Goal: Transaction & Acquisition: Obtain resource

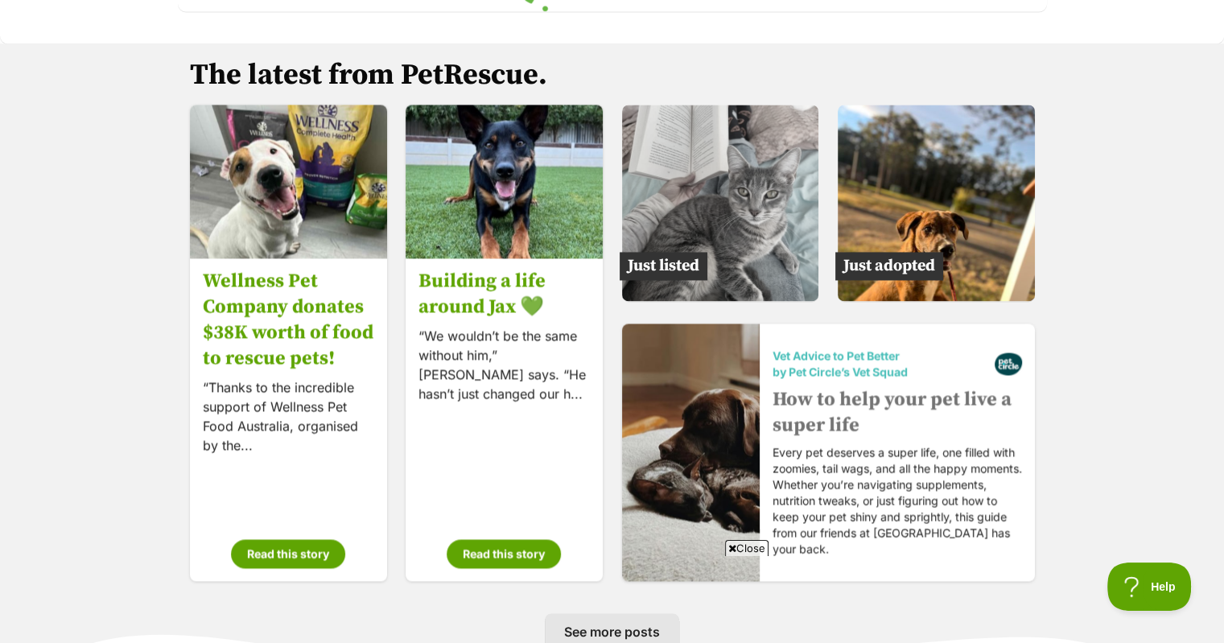
scroll to position [2415, 0]
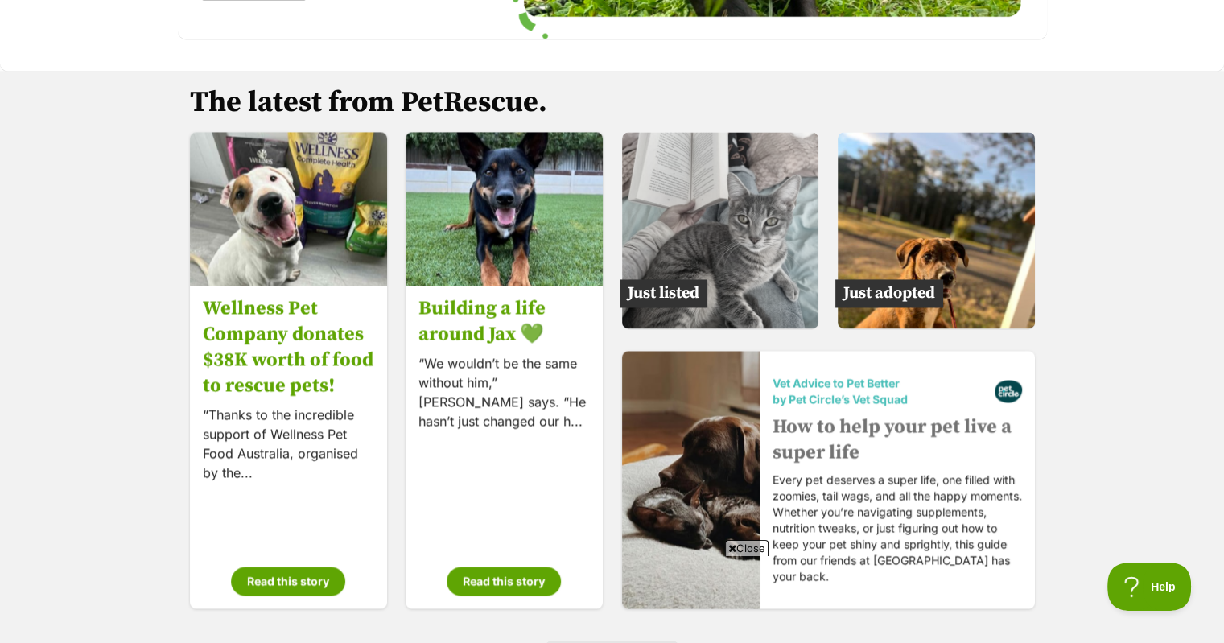
click at [705, 263] on img at bounding box center [720, 230] width 197 height 197
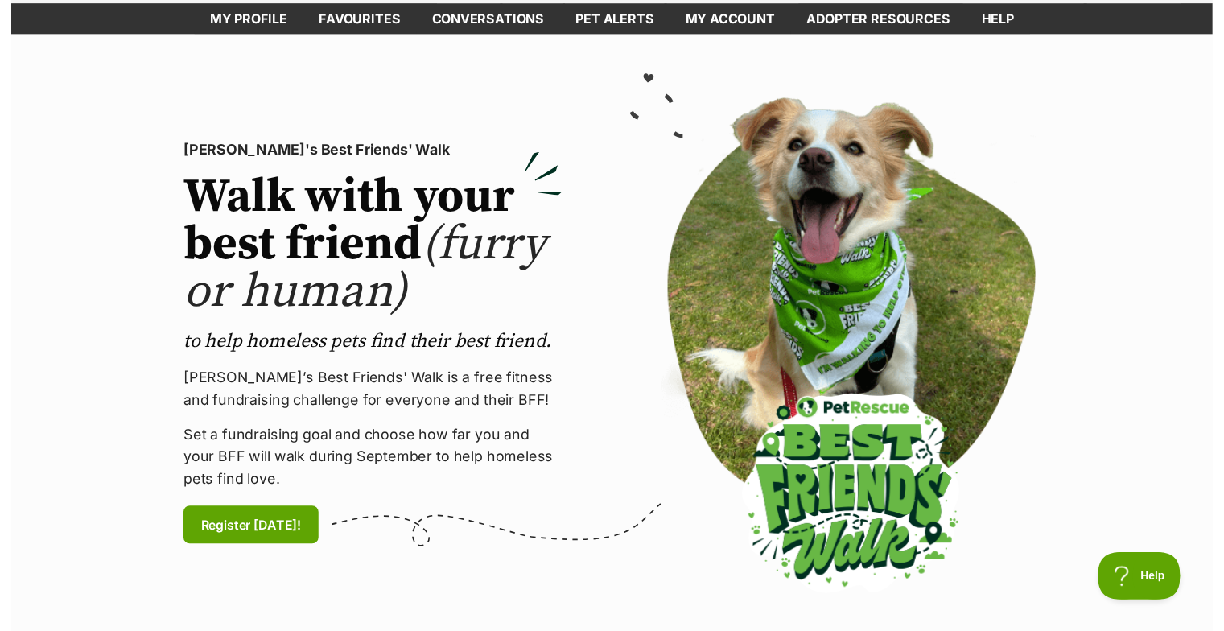
scroll to position [0, 0]
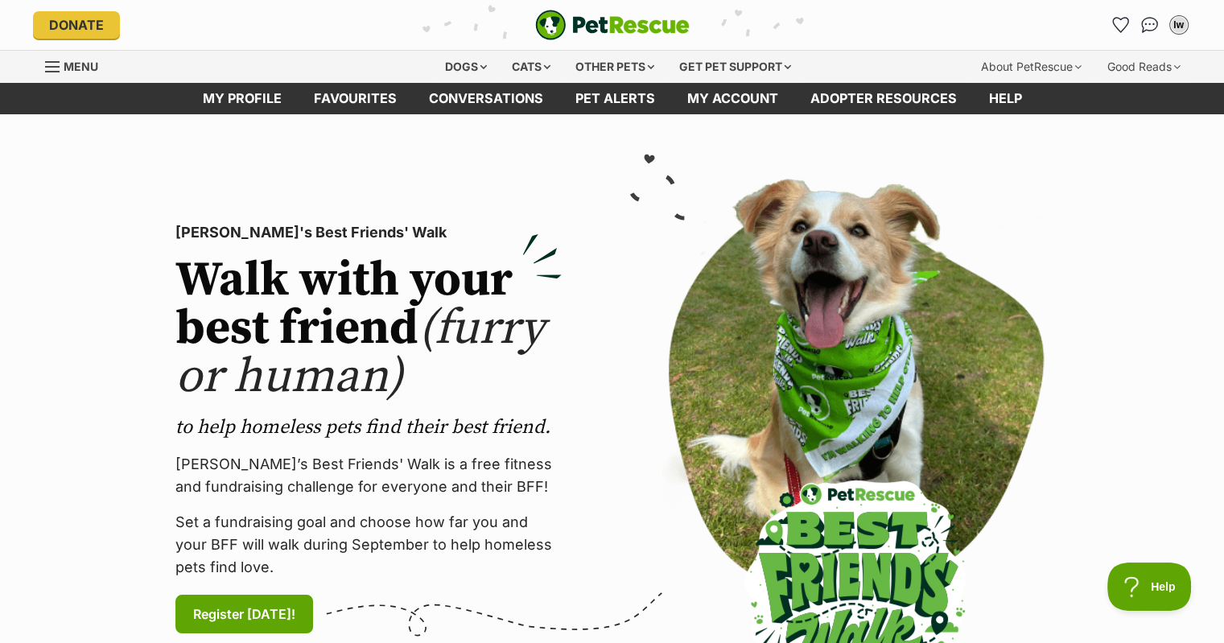
click at [48, 67] on div "Menu" at bounding box center [53, 66] width 16 height 13
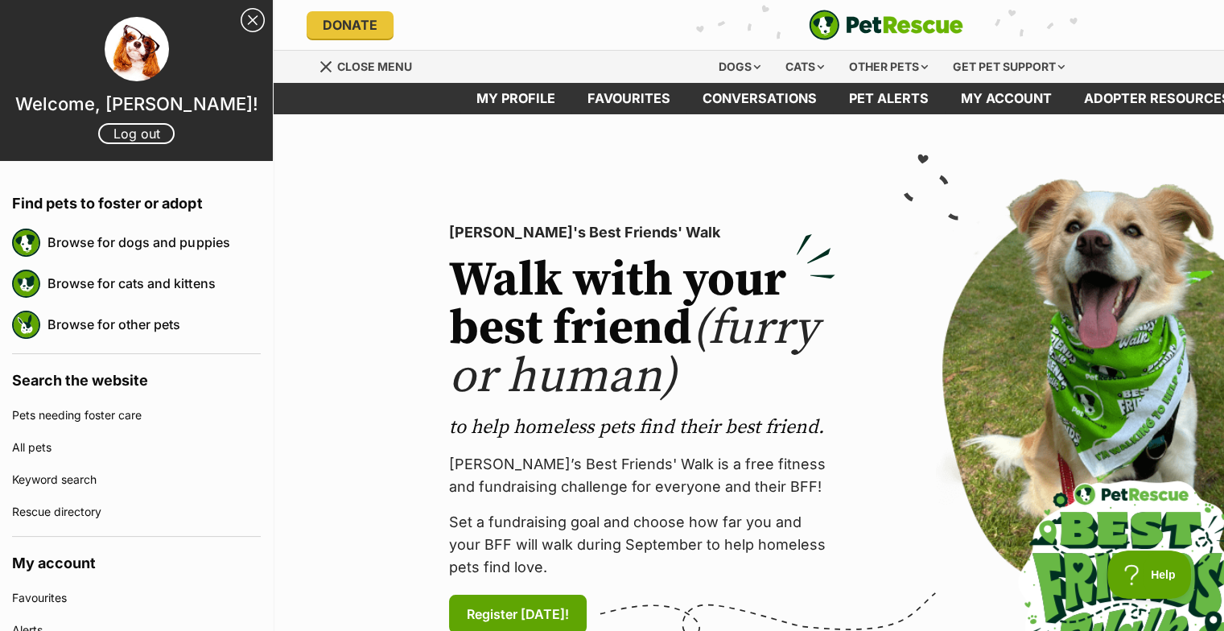
click at [117, 279] on link "Browse for cats and kittens" at bounding box center [153, 283] width 213 height 34
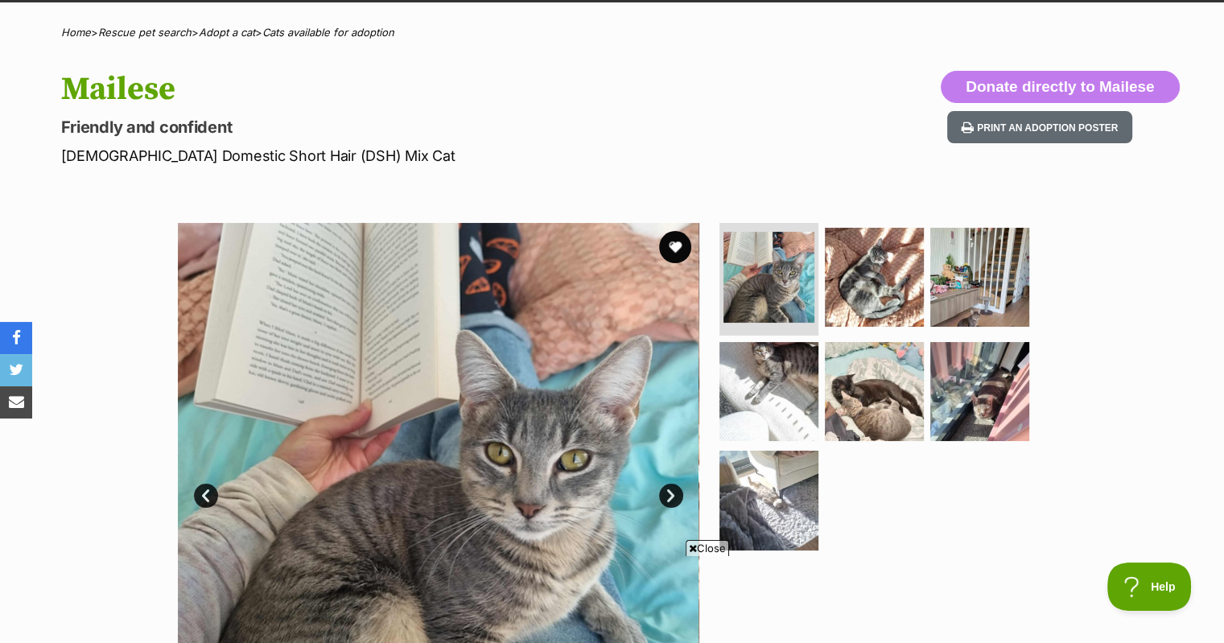
scroll to position [161, 0]
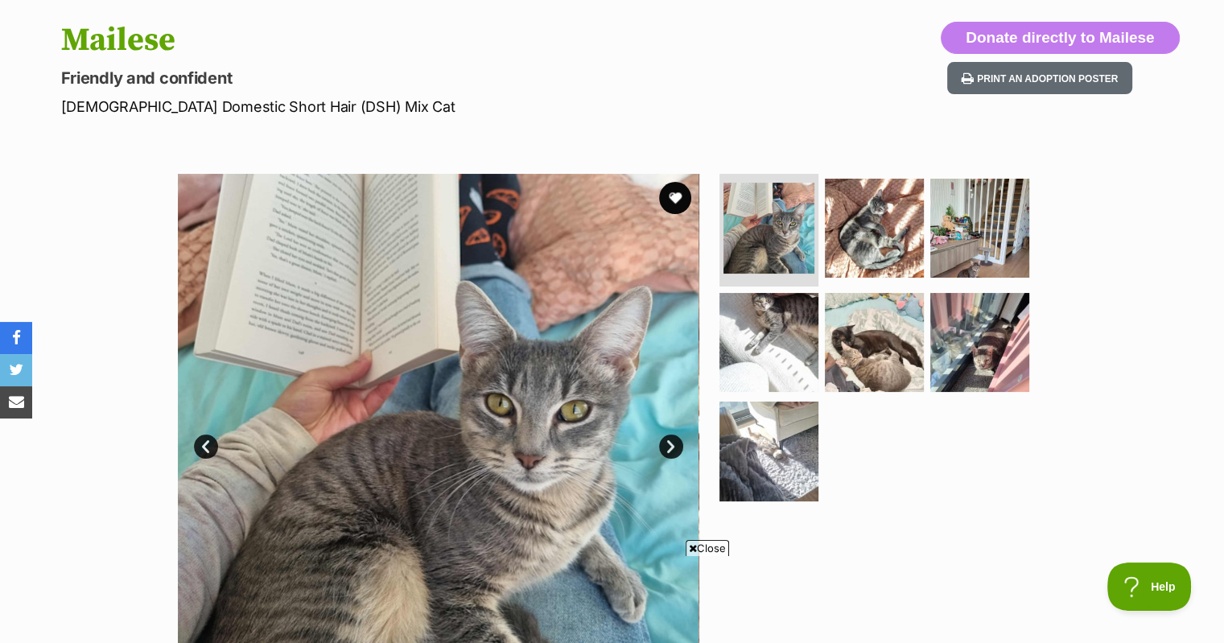
click at [887, 358] on img at bounding box center [874, 342] width 99 height 99
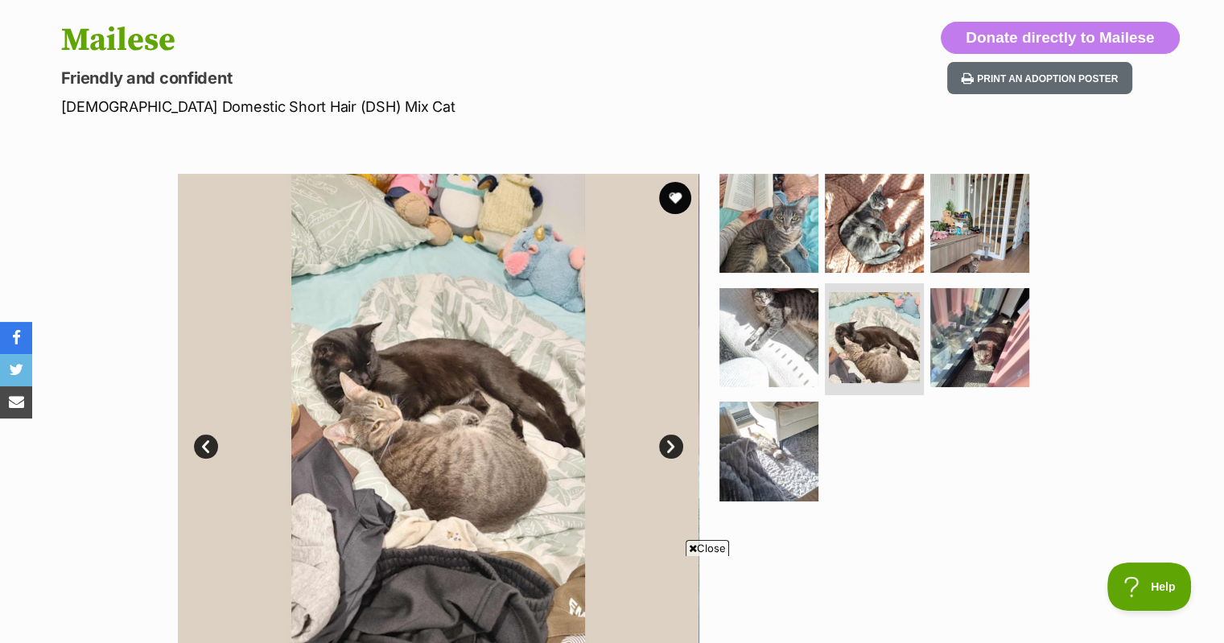
click at [665, 440] on link "Next" at bounding box center [671, 447] width 24 height 24
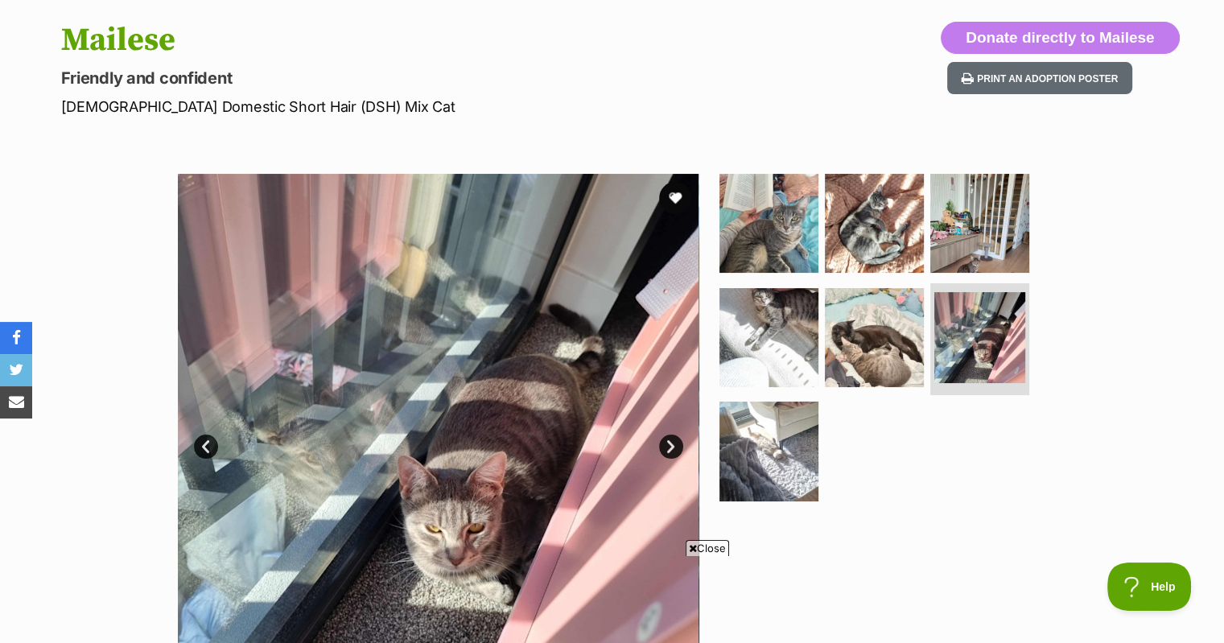
click at [665, 440] on link "Next" at bounding box center [671, 447] width 24 height 24
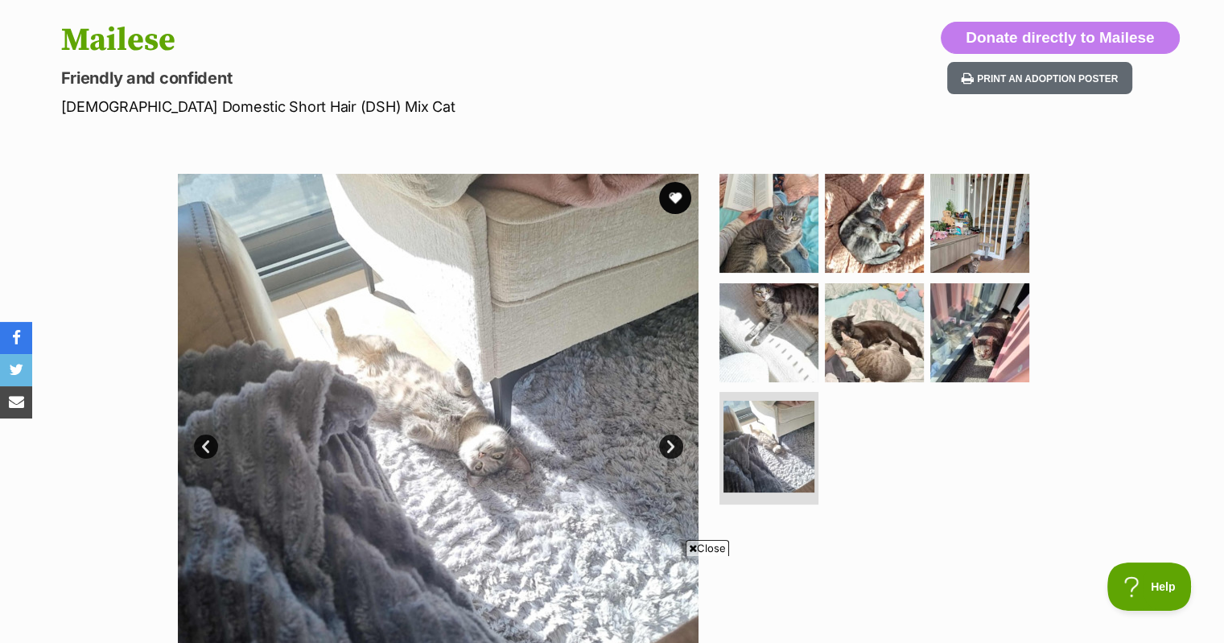
click at [665, 440] on link "Next" at bounding box center [671, 447] width 24 height 24
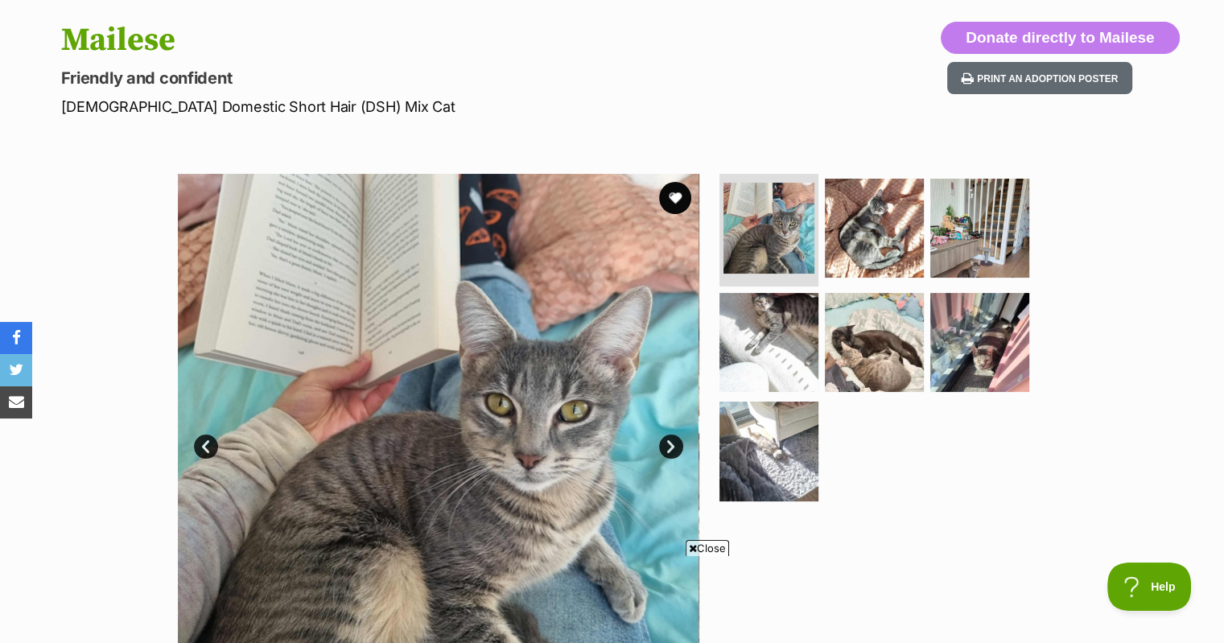
click at [844, 241] on img at bounding box center [874, 228] width 99 height 99
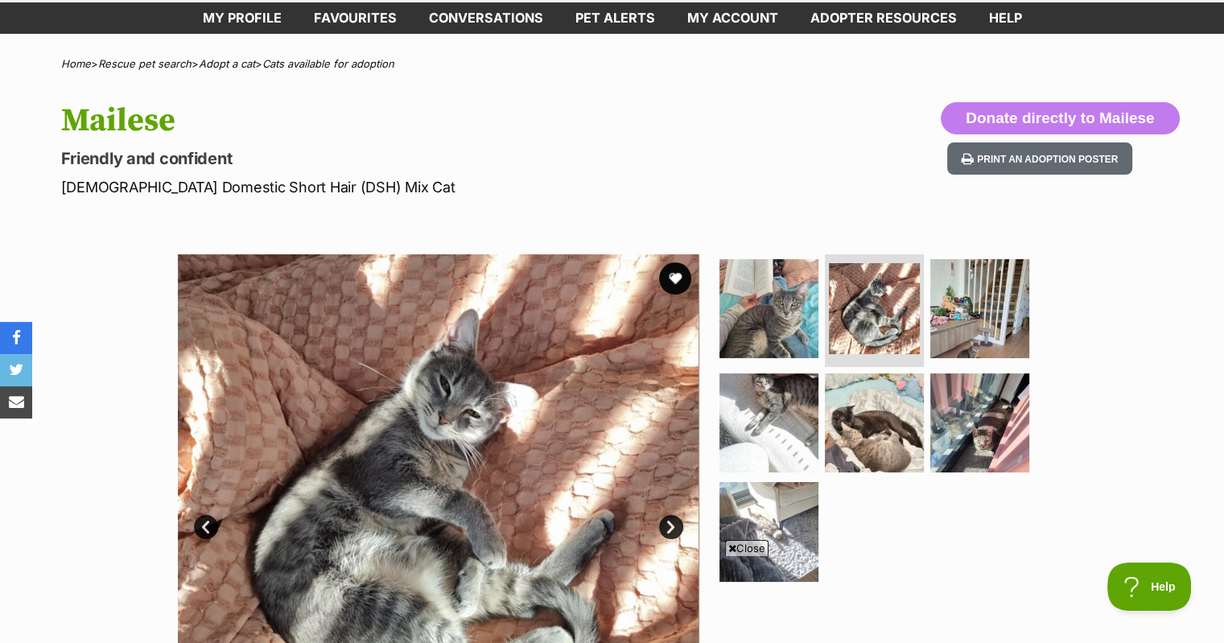
scroll to position [0, 0]
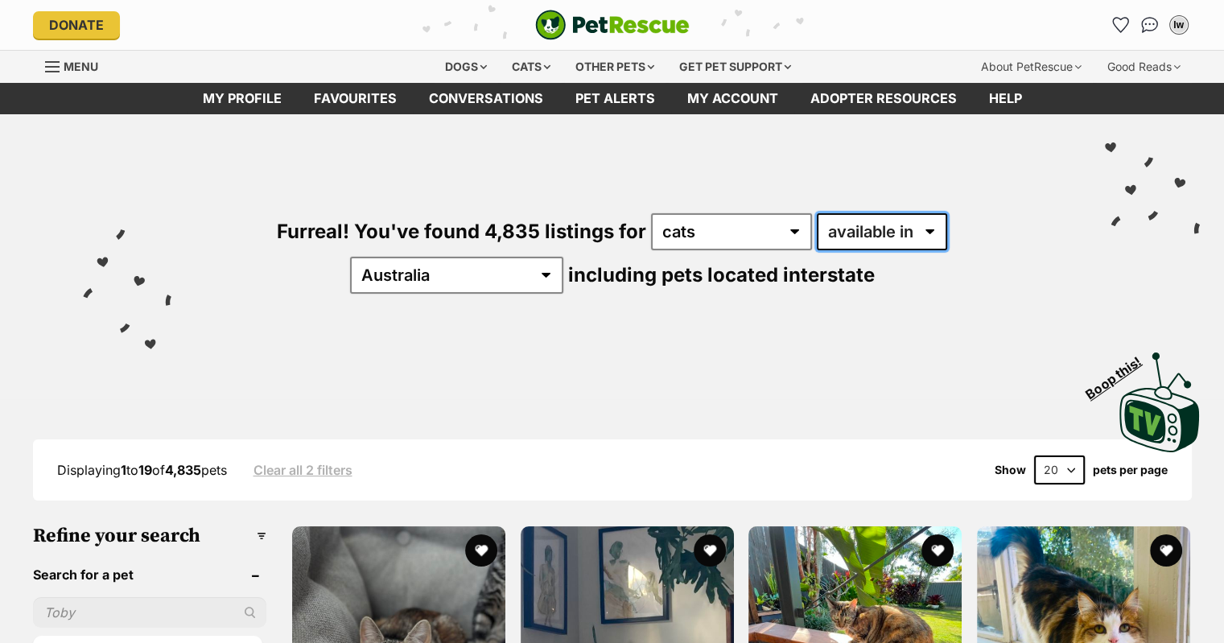
click at [874, 227] on select "available in located in" at bounding box center [882, 231] width 130 height 37
select select "disabled"
click at [817, 213] on select "available in located in" at bounding box center [882, 231] width 130 height 37
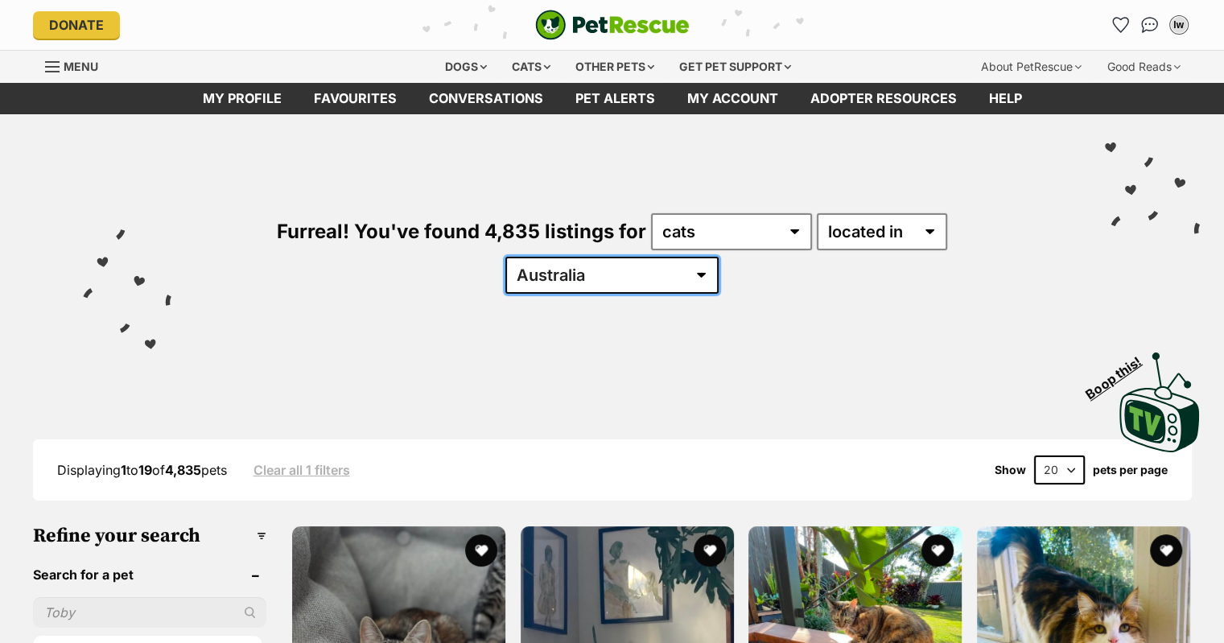
click at [719, 257] on select "Australia ACT NSW NT QLD SA TAS VIC WA" at bounding box center [612, 275] width 213 height 37
select select "SA"
click at [719, 257] on select "Australia ACT NSW NT QLD SA TAS VIC WA" at bounding box center [612, 275] width 213 height 37
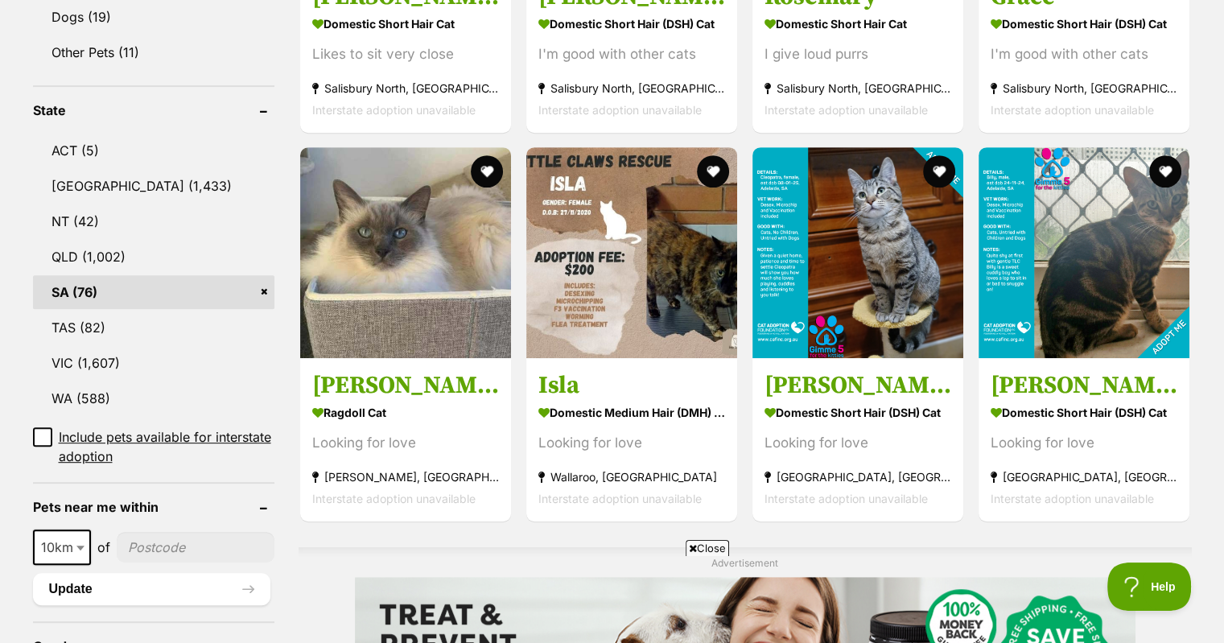
scroll to position [805, 0]
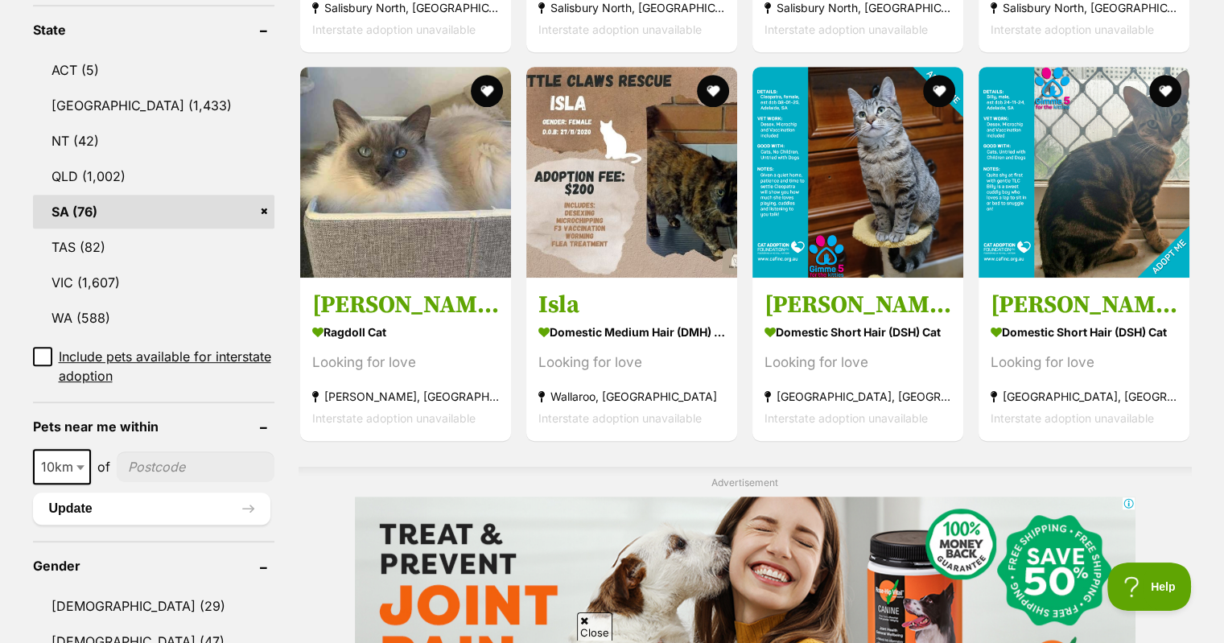
click at [1053, 300] on h3 "[PERSON_NAME] Just $100 Limited Time!" at bounding box center [1084, 305] width 187 height 31
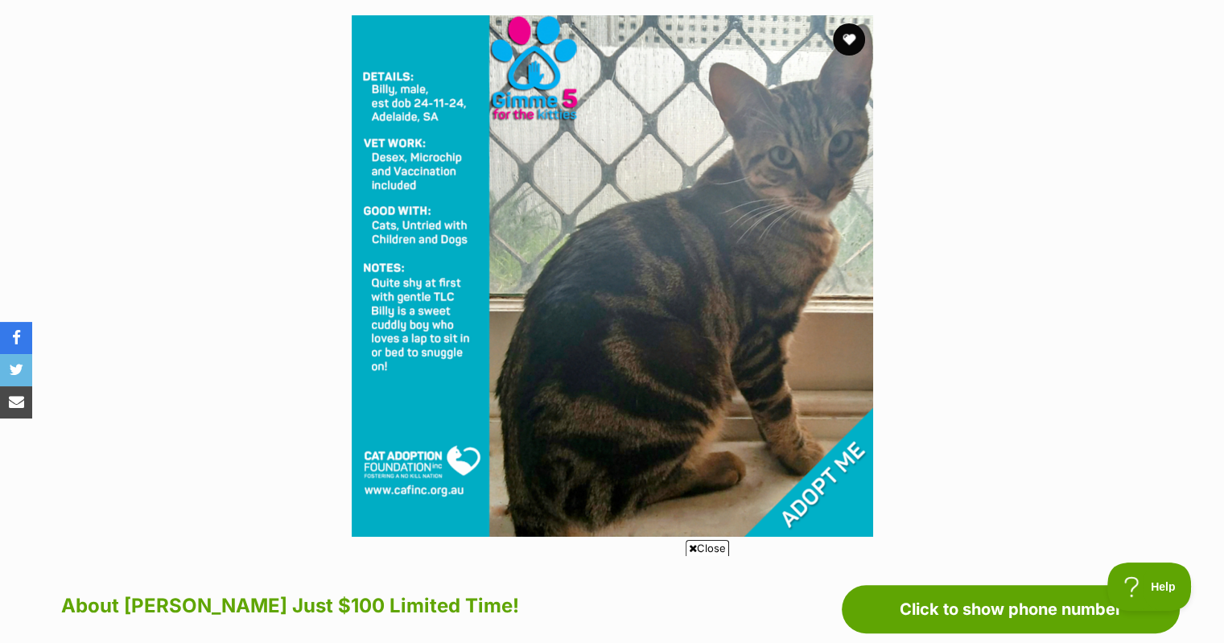
click at [691, 551] on icon at bounding box center [693, 548] width 8 height 10
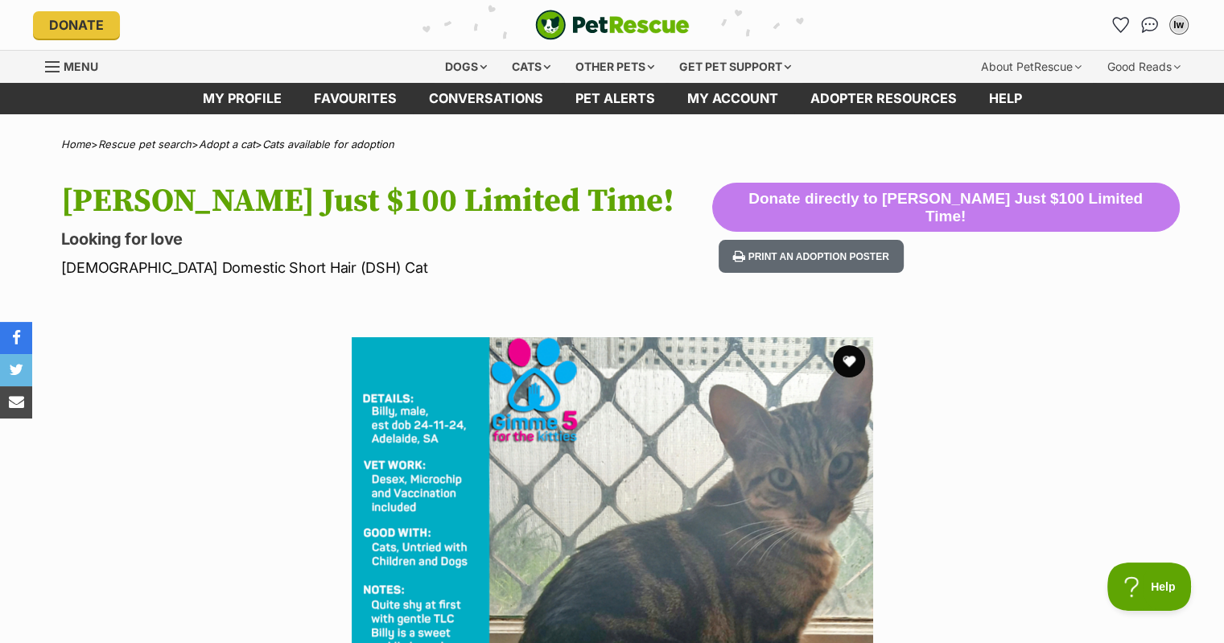
click at [527, 66] on div "Cats" at bounding box center [531, 67] width 61 height 32
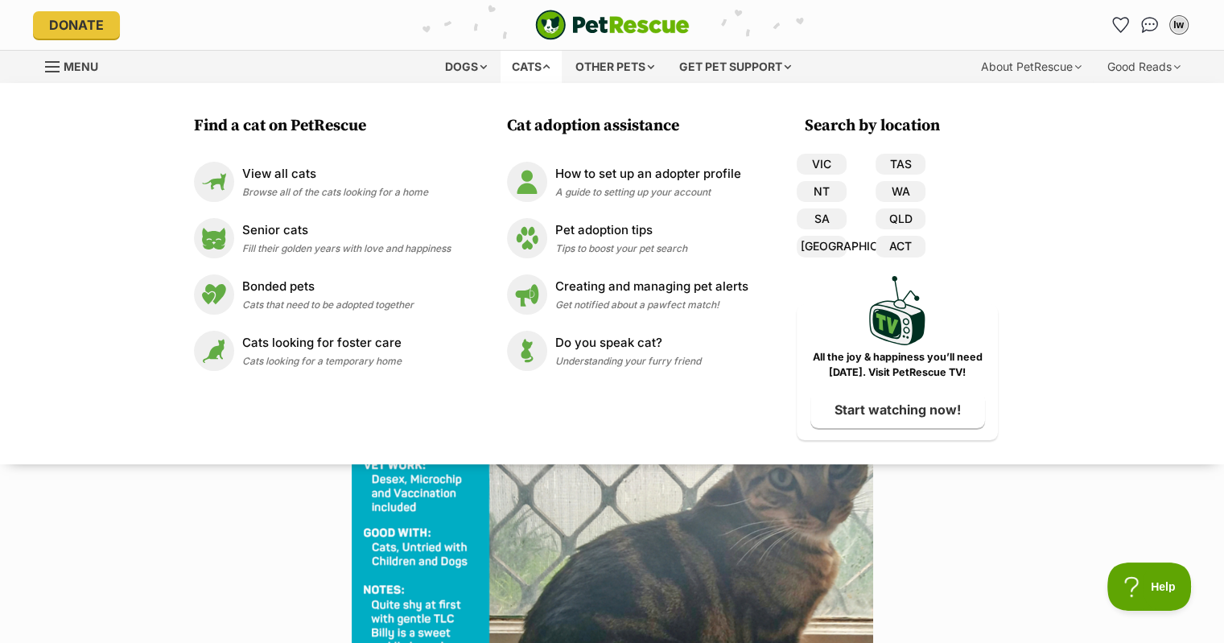
click at [1024, 584] on section "Available 1 of 1 images Next Prev 1" at bounding box center [613, 586] width 918 height 546
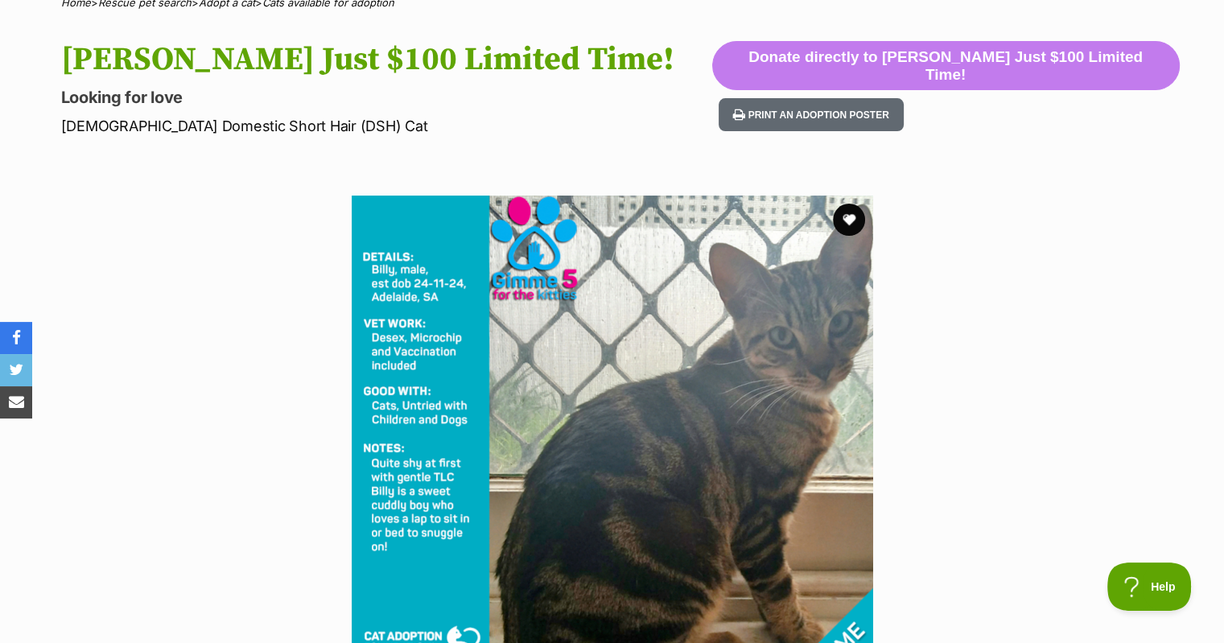
scroll to position [106, 0]
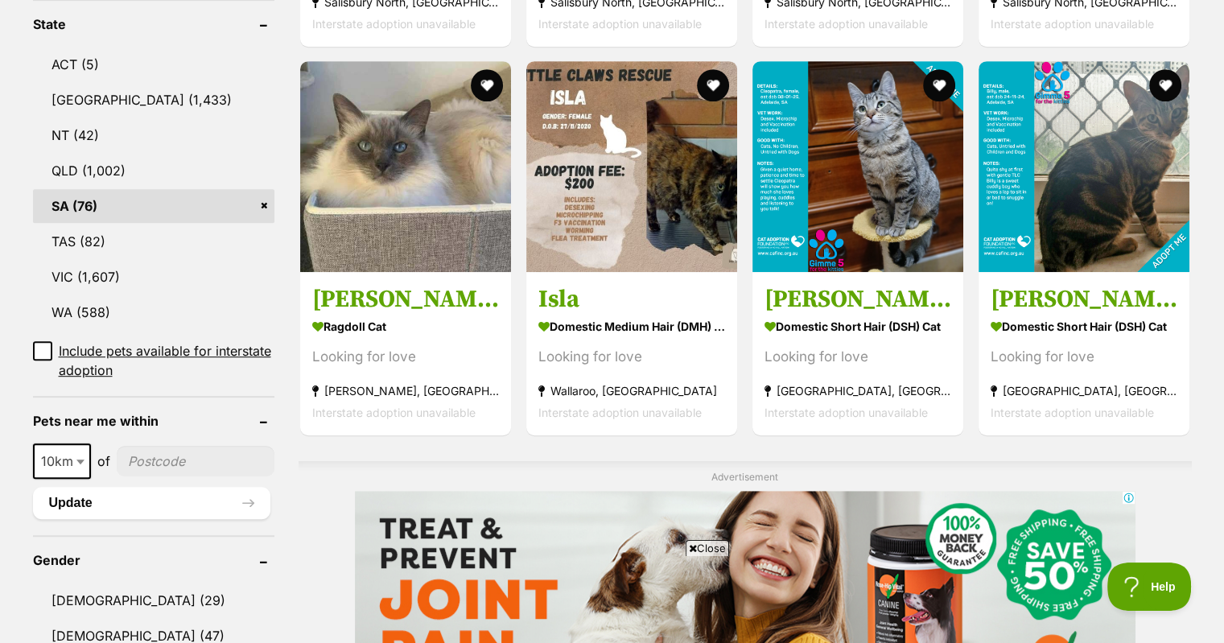
scroll to position [724, 0]
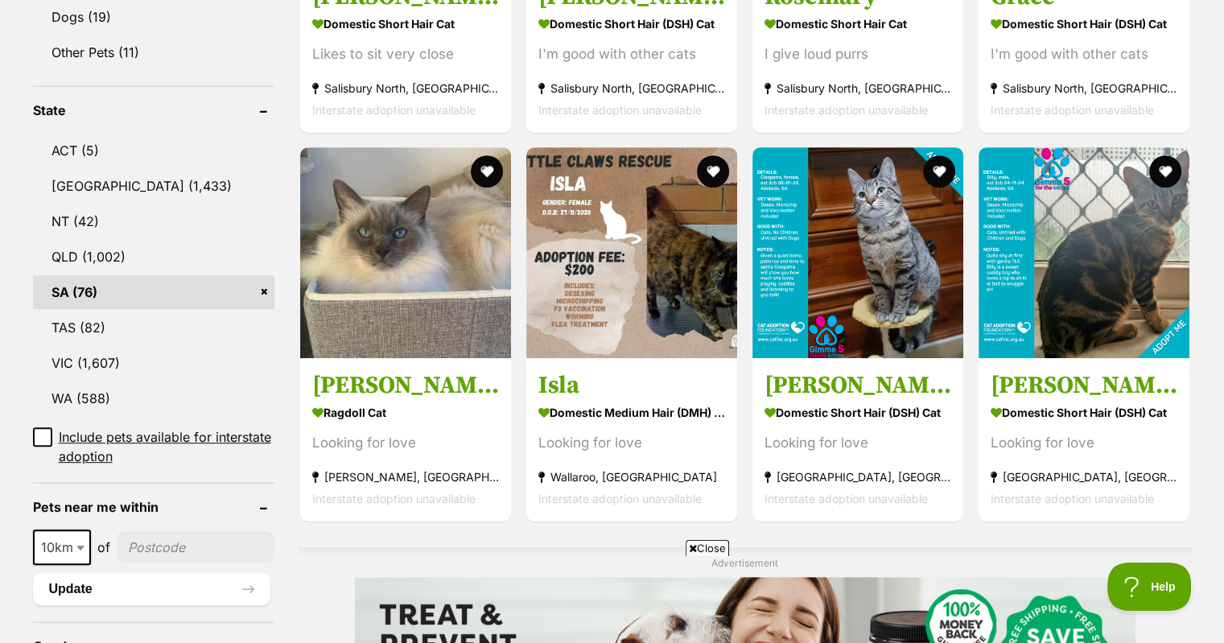
click at [836, 378] on h3 "[PERSON_NAME] Just $50 Prices Will Rise Soon!" at bounding box center [858, 385] width 187 height 31
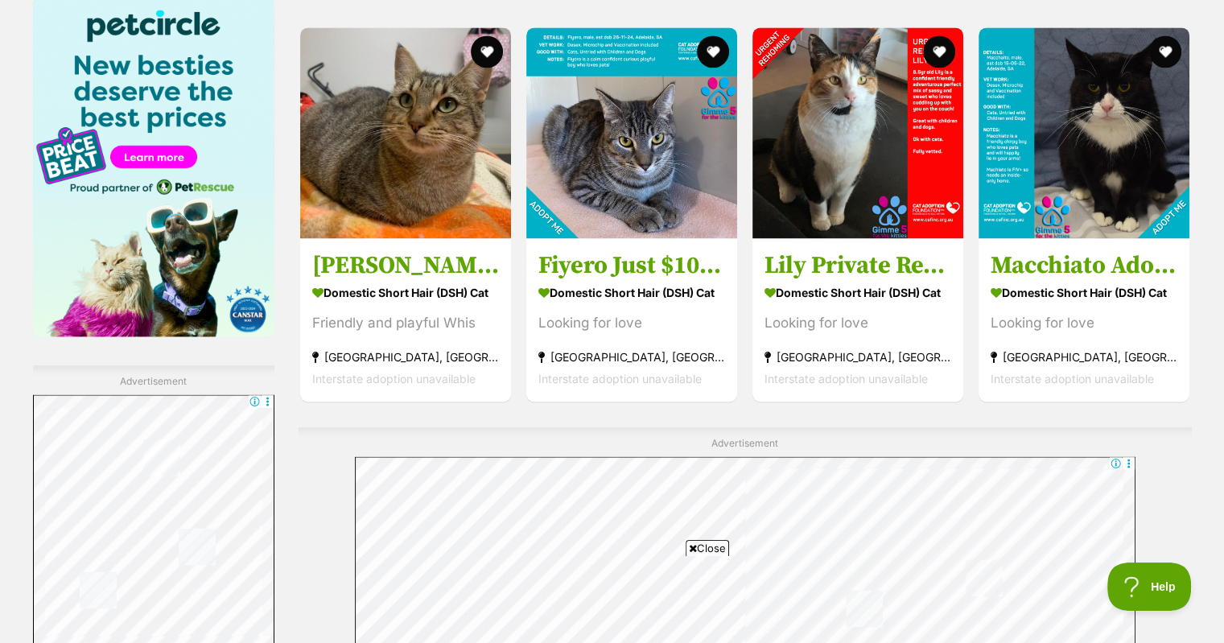
scroll to position [2486, 0]
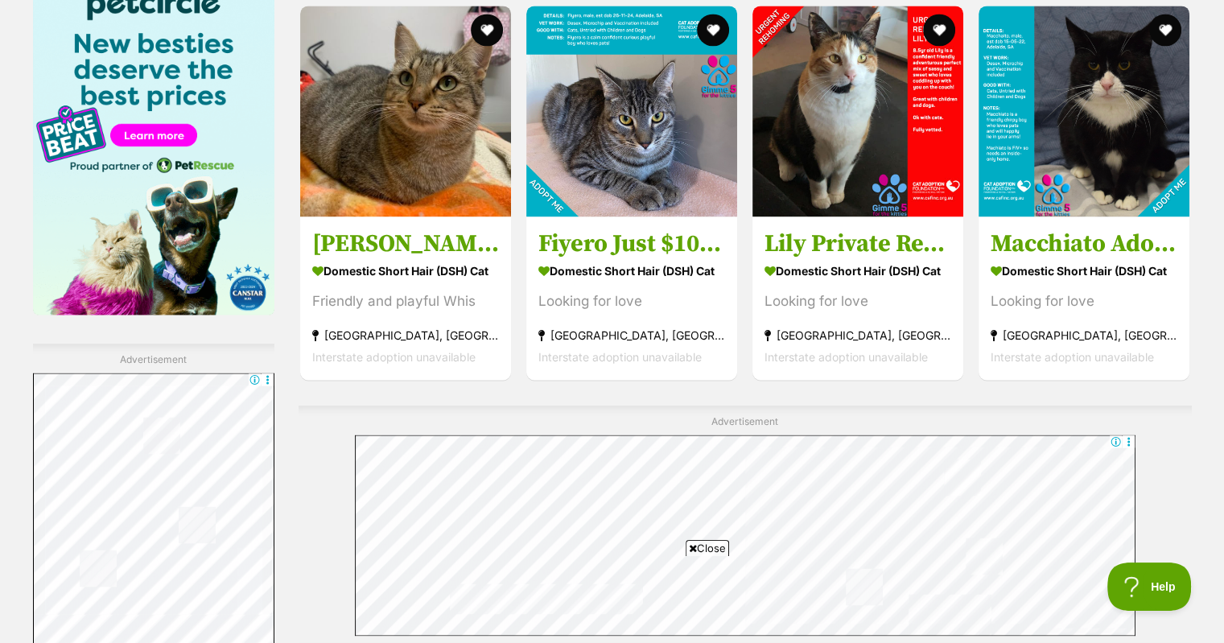
click at [851, 204] on img at bounding box center [858, 111] width 211 height 211
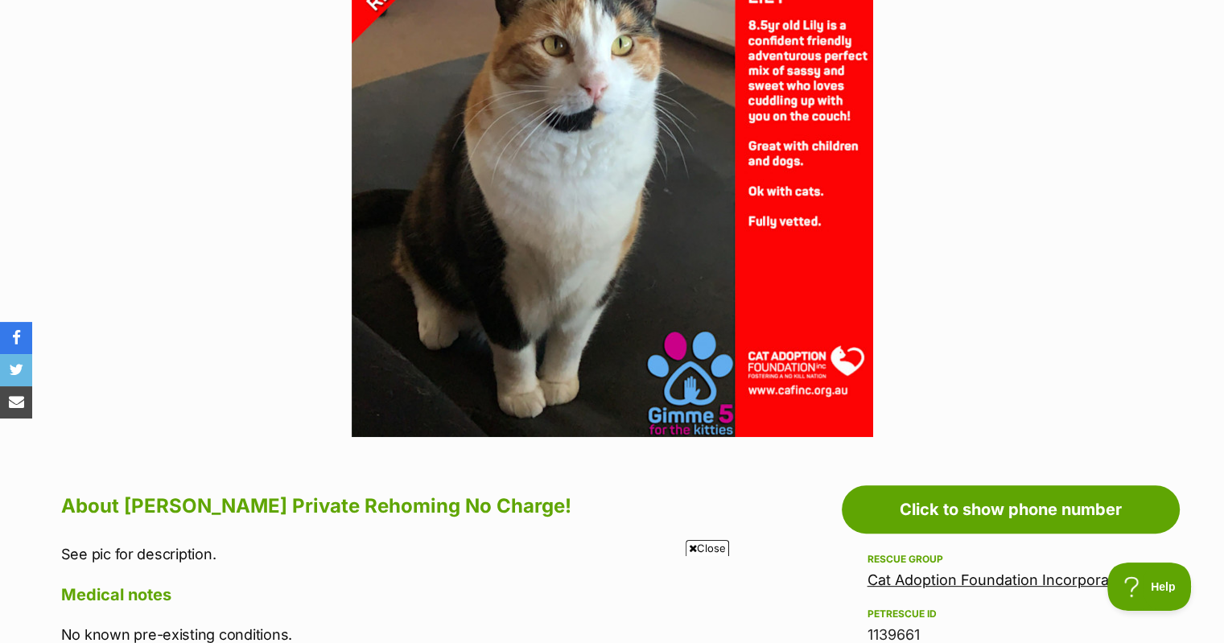
scroll to position [261, 0]
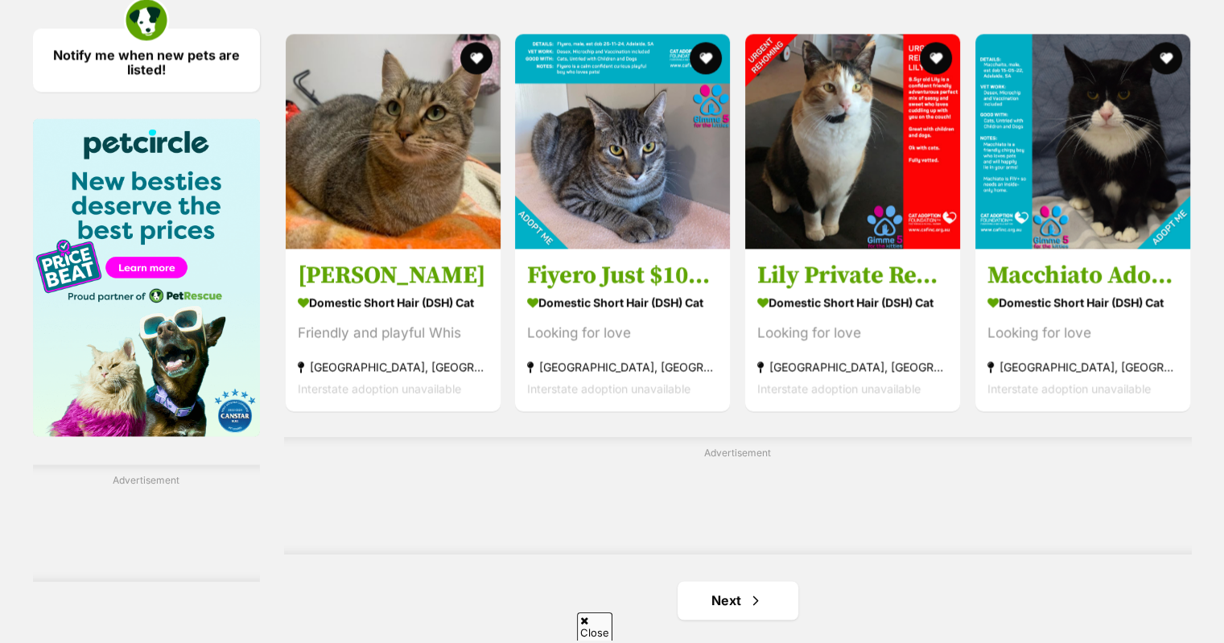
scroll to position [2344, 0]
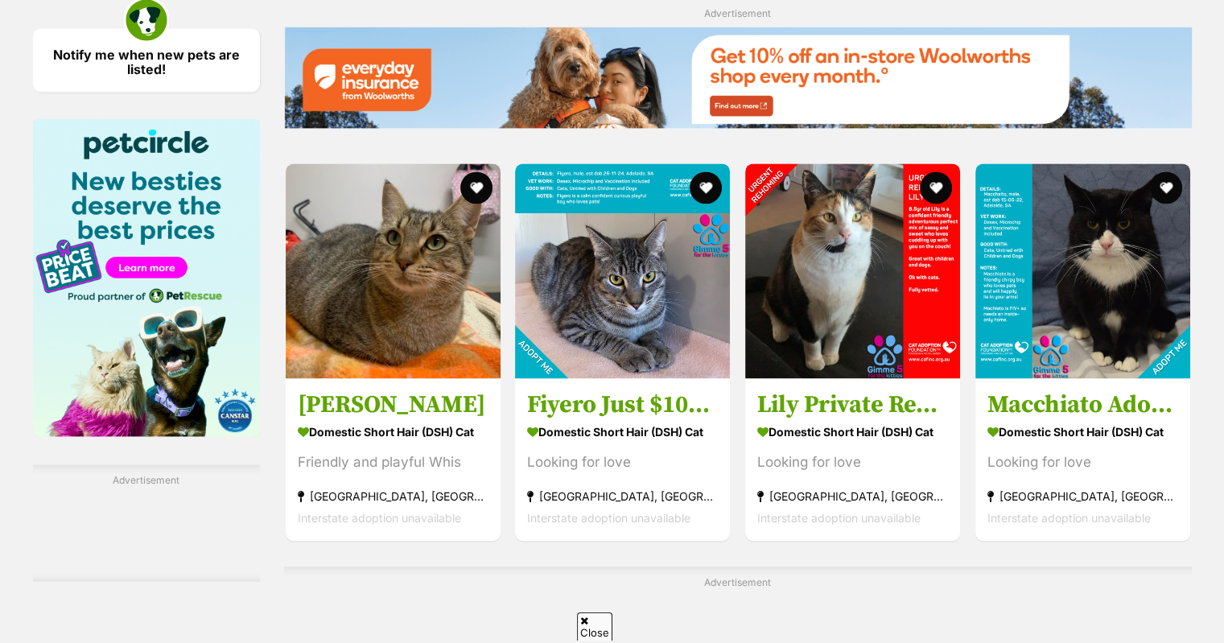
click at [422, 350] on img at bounding box center [393, 270] width 215 height 215
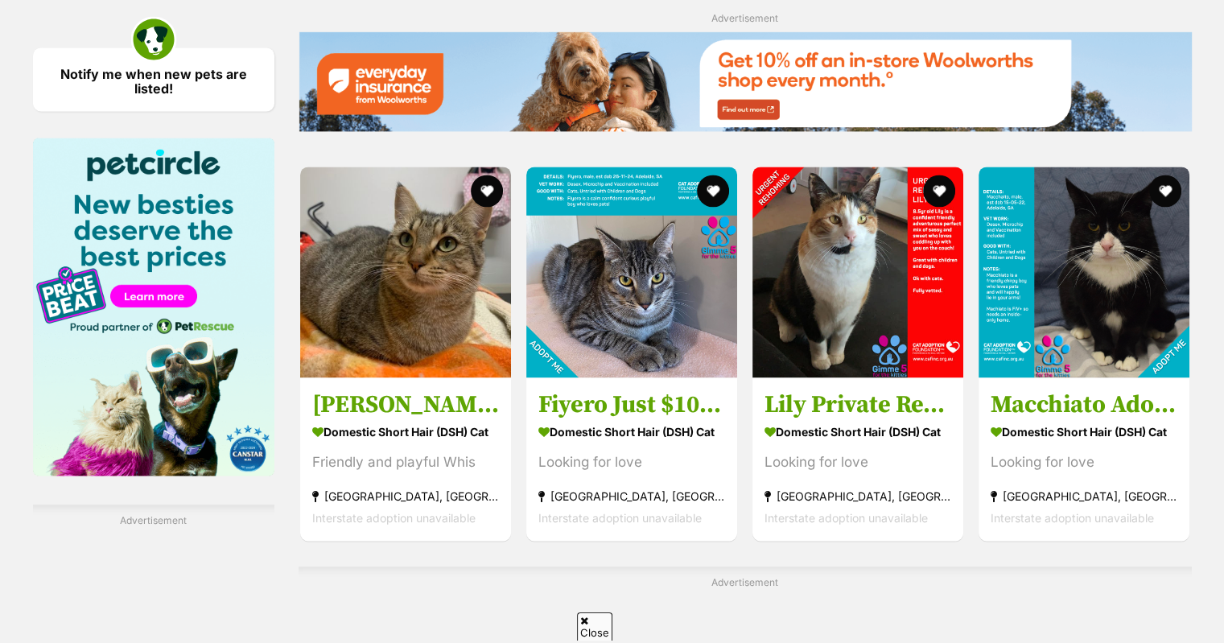
scroll to position [0, 0]
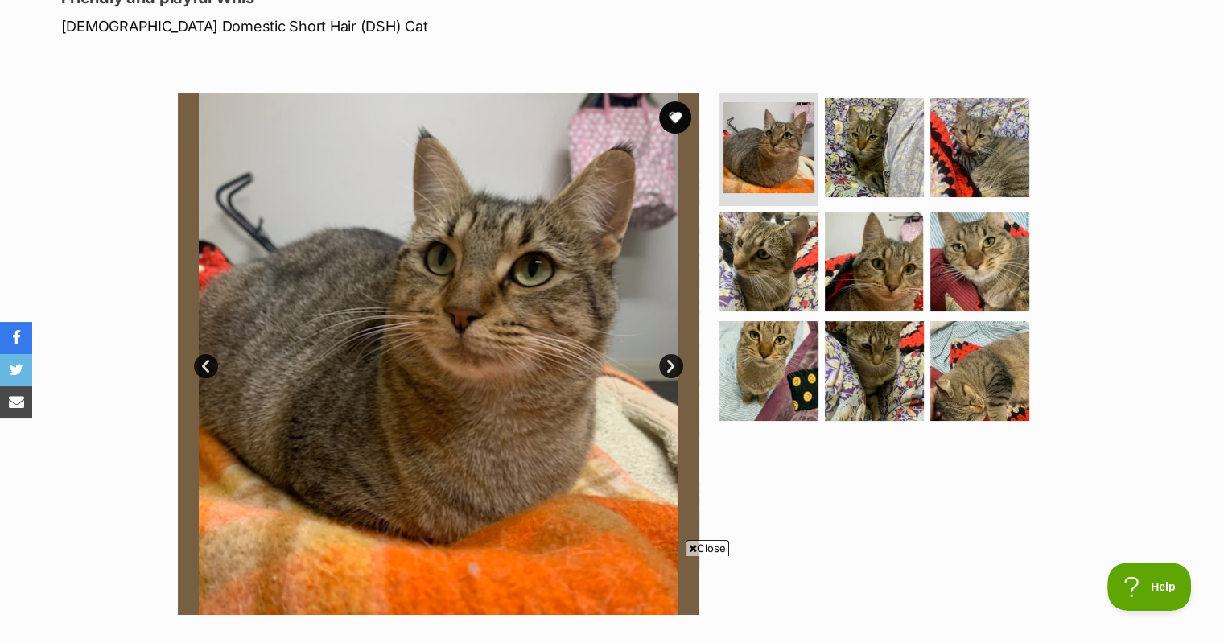
click at [673, 358] on link "Next" at bounding box center [671, 366] width 24 height 24
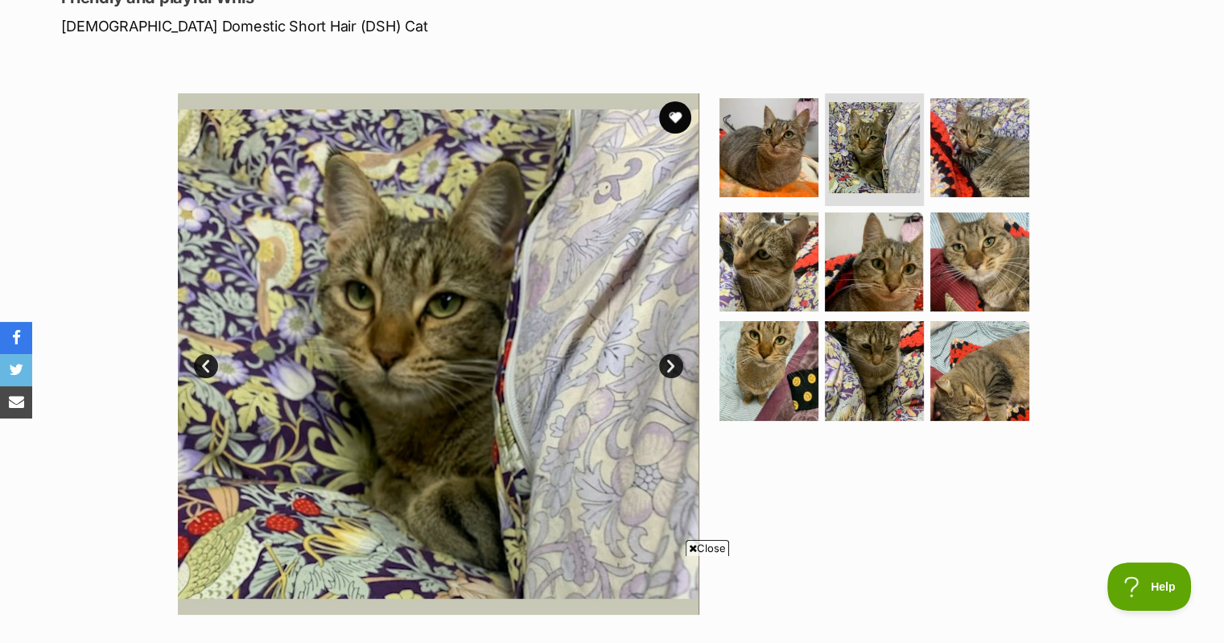
click at [671, 366] on link "Next" at bounding box center [671, 366] width 24 height 24
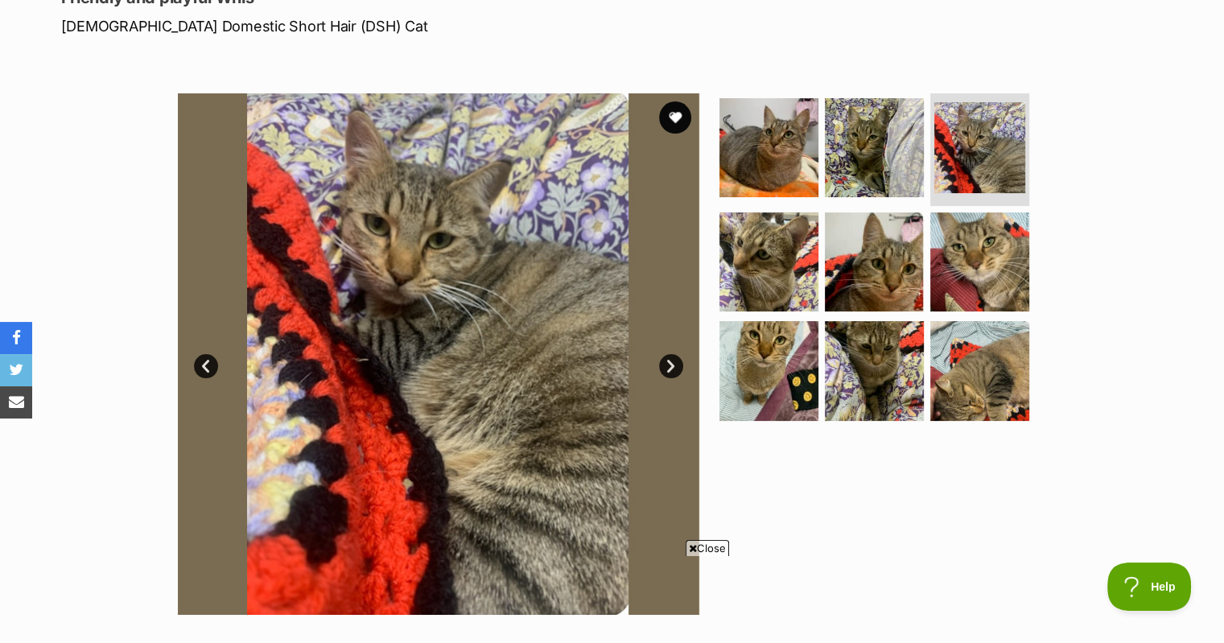
click at [671, 366] on link "Next" at bounding box center [671, 366] width 24 height 24
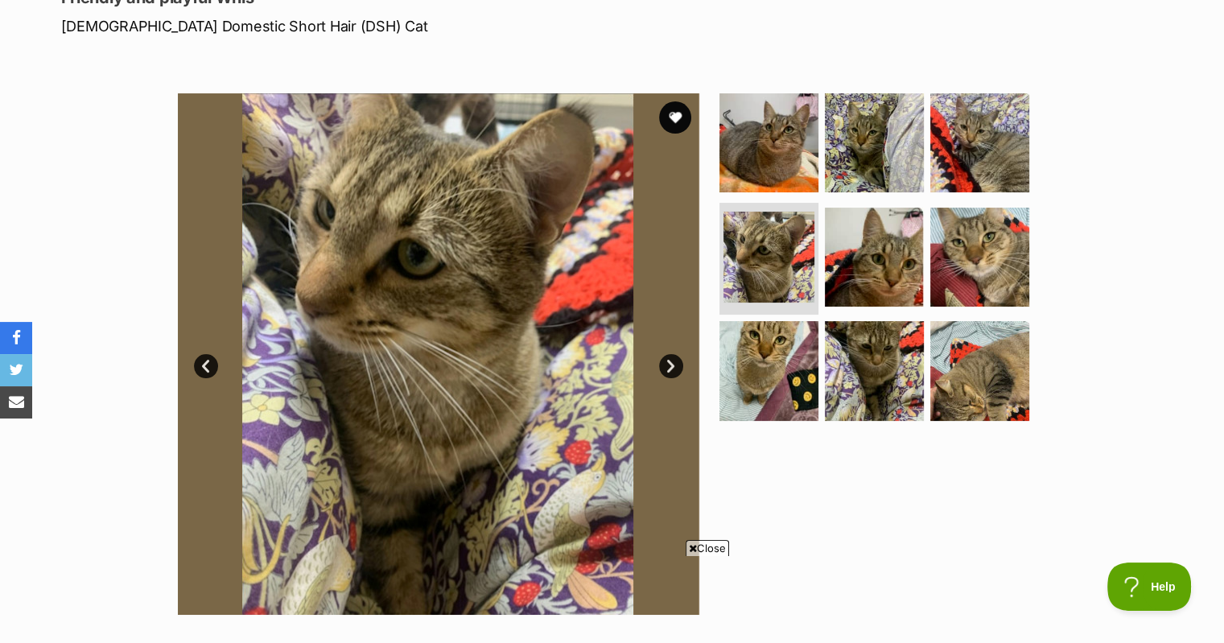
click at [671, 366] on link "Next" at bounding box center [671, 366] width 24 height 24
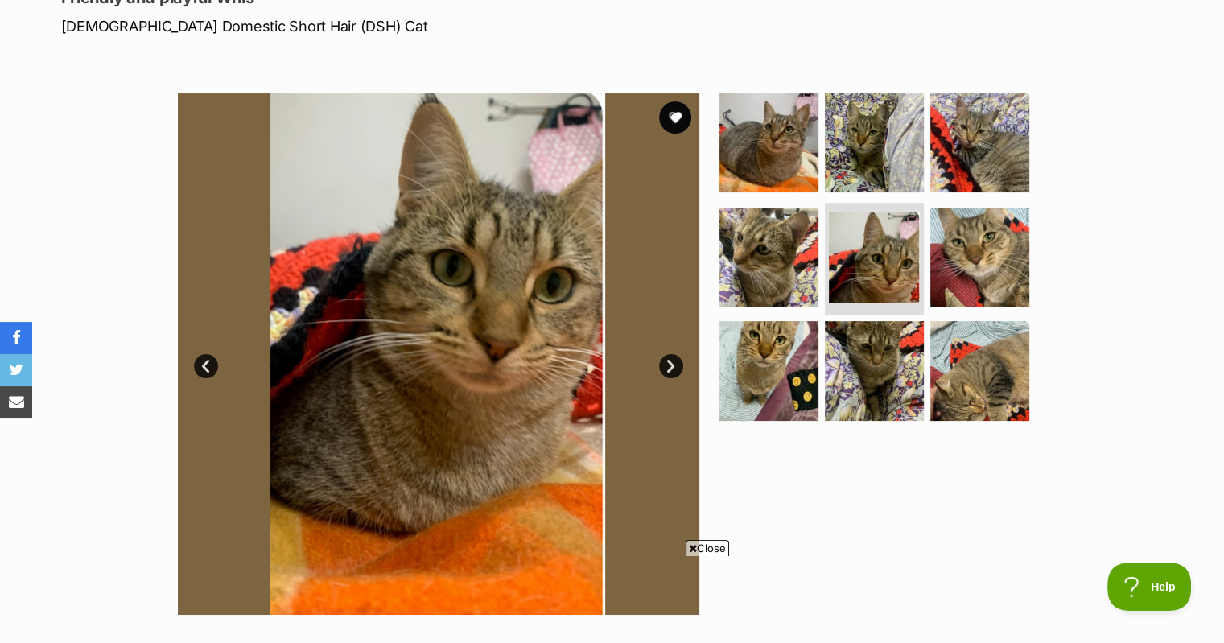
click at [671, 366] on link "Next" at bounding box center [671, 366] width 24 height 24
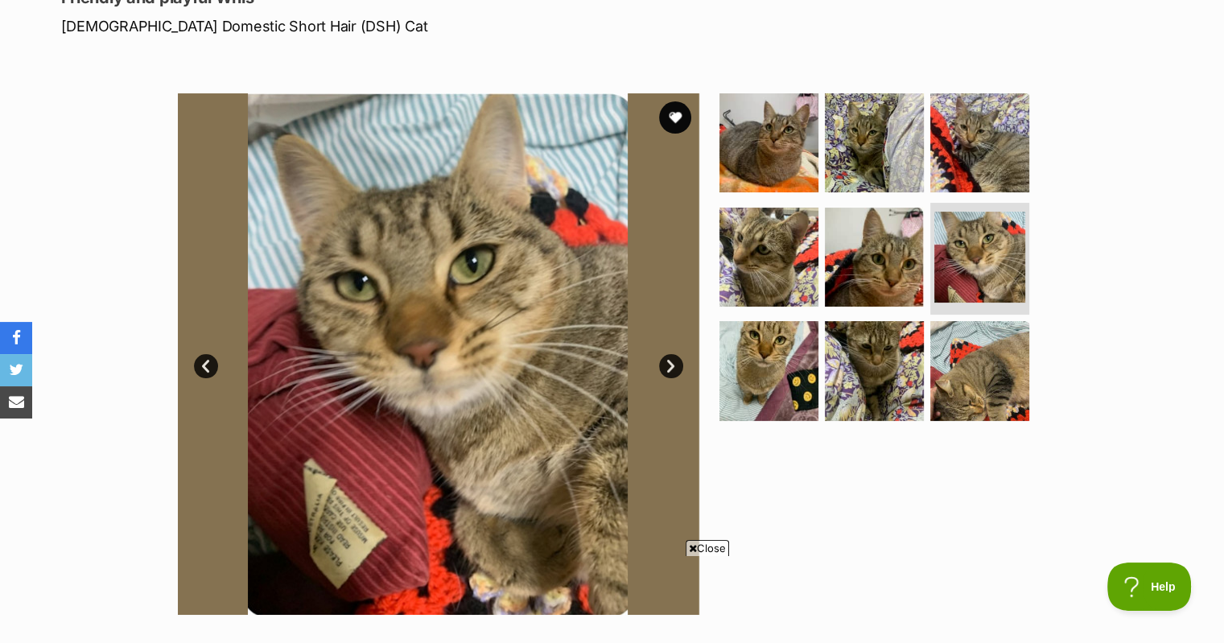
click at [671, 366] on link "Next" at bounding box center [671, 366] width 24 height 24
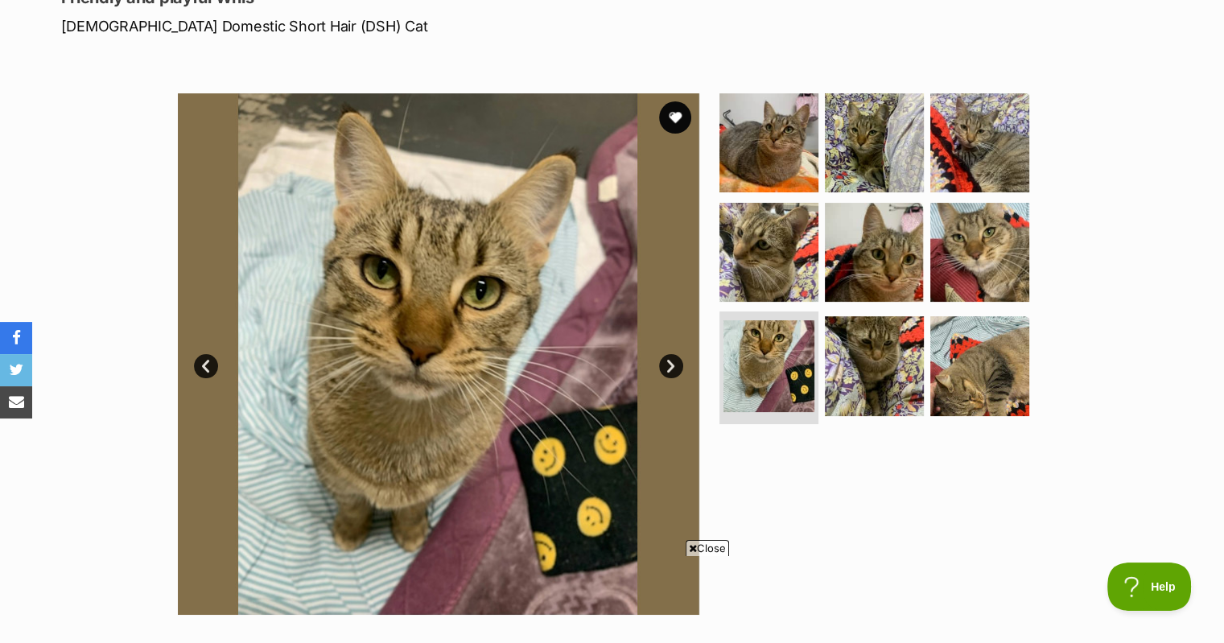
click at [671, 366] on link "Next" at bounding box center [671, 366] width 24 height 24
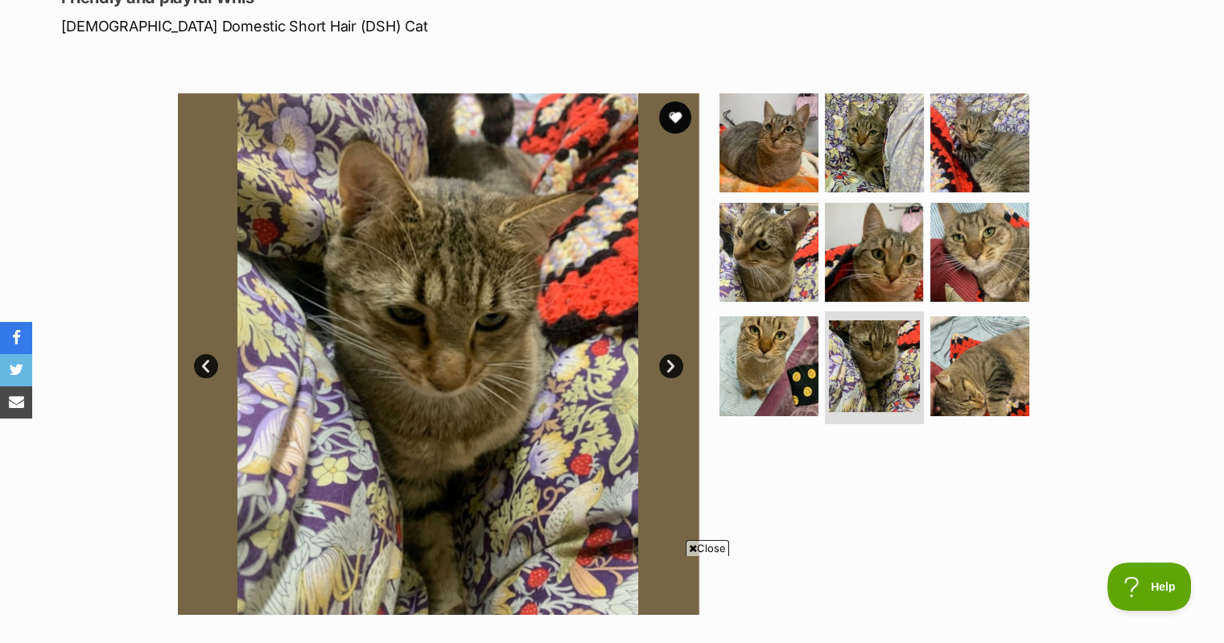
click at [671, 366] on link "Next" at bounding box center [671, 366] width 24 height 24
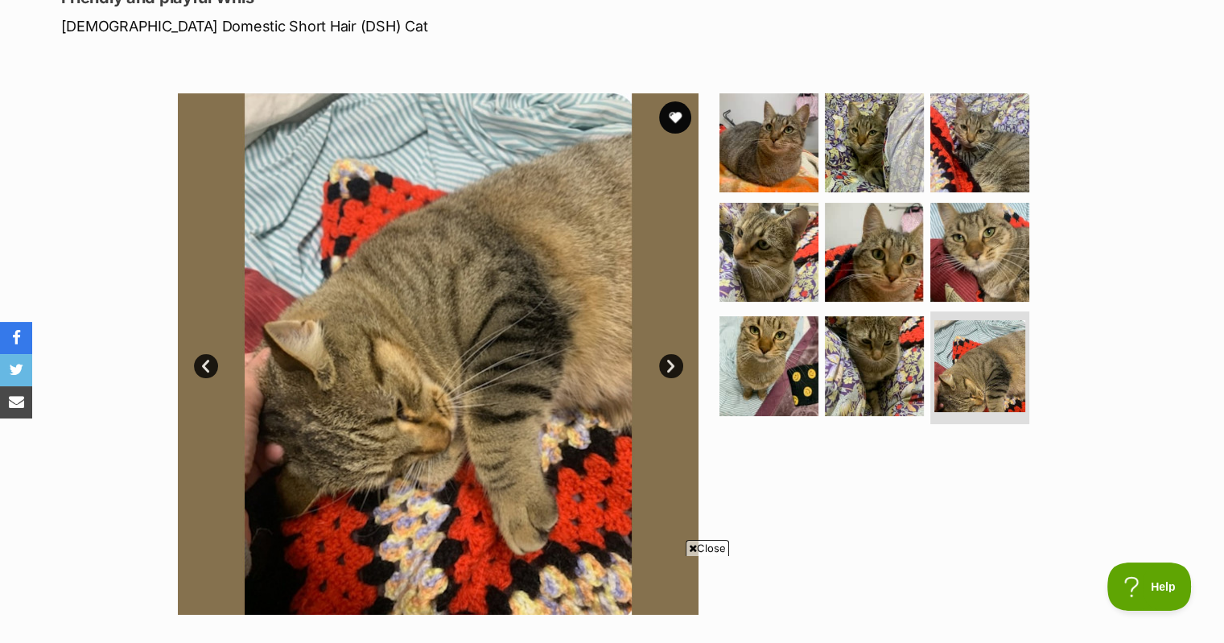
click at [671, 366] on link "Next" at bounding box center [671, 366] width 24 height 24
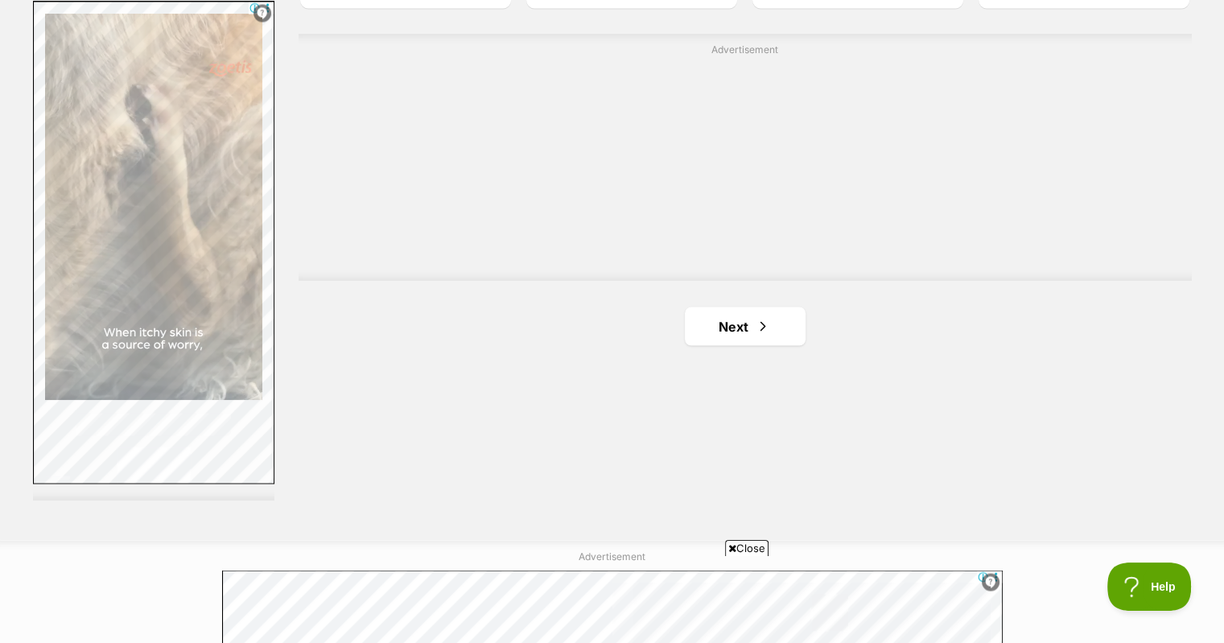
scroll to position [2808, 0]
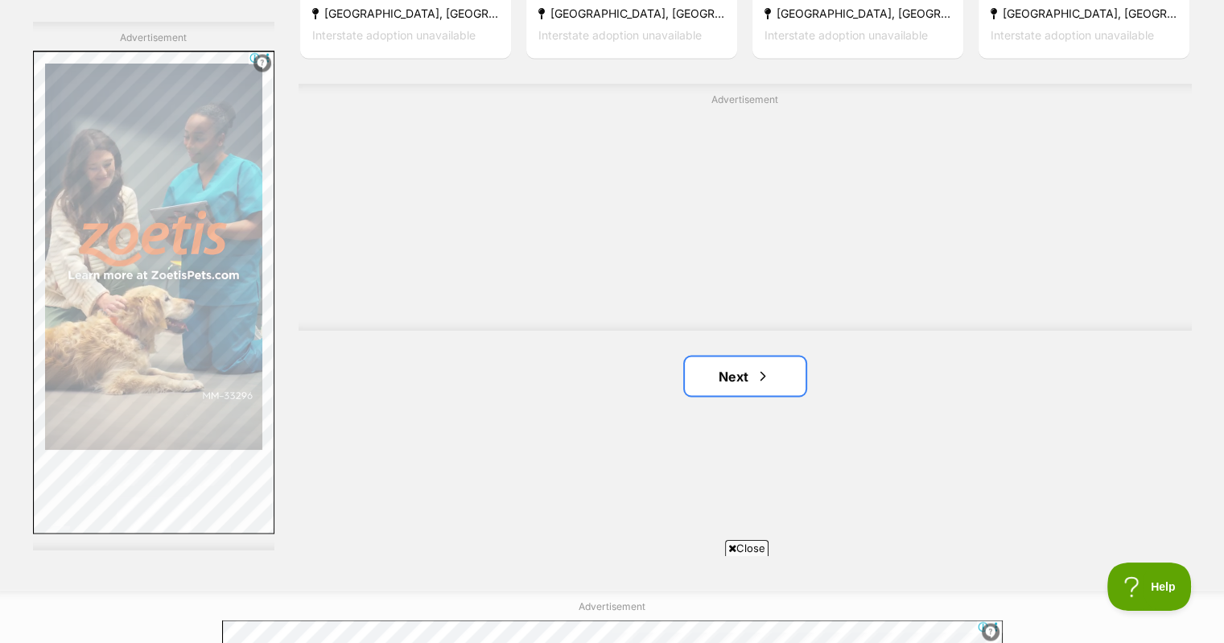
click at [737, 377] on link "Next" at bounding box center [745, 376] width 121 height 39
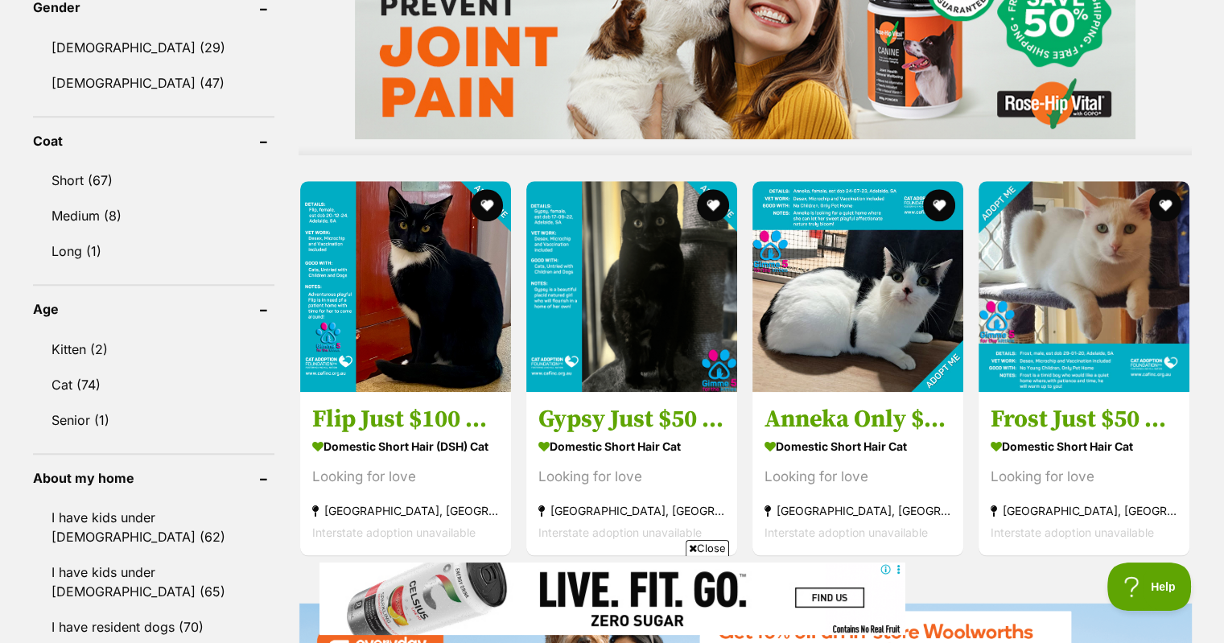
scroll to position [1368, 0]
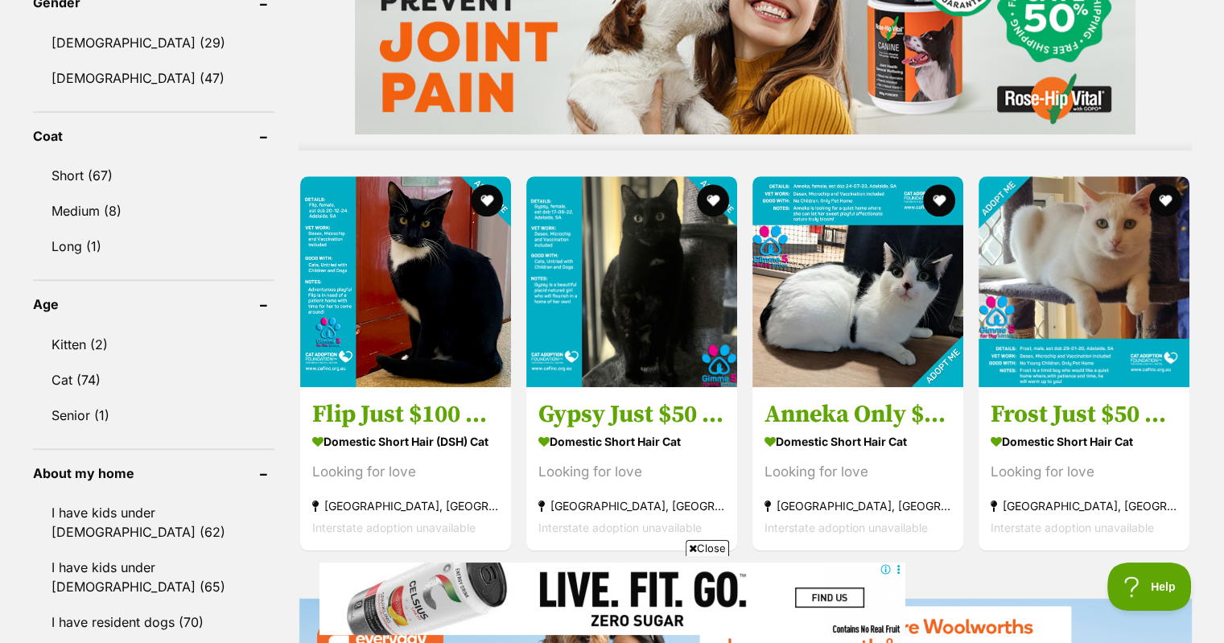
click at [624, 369] on img at bounding box center [631, 281] width 211 height 211
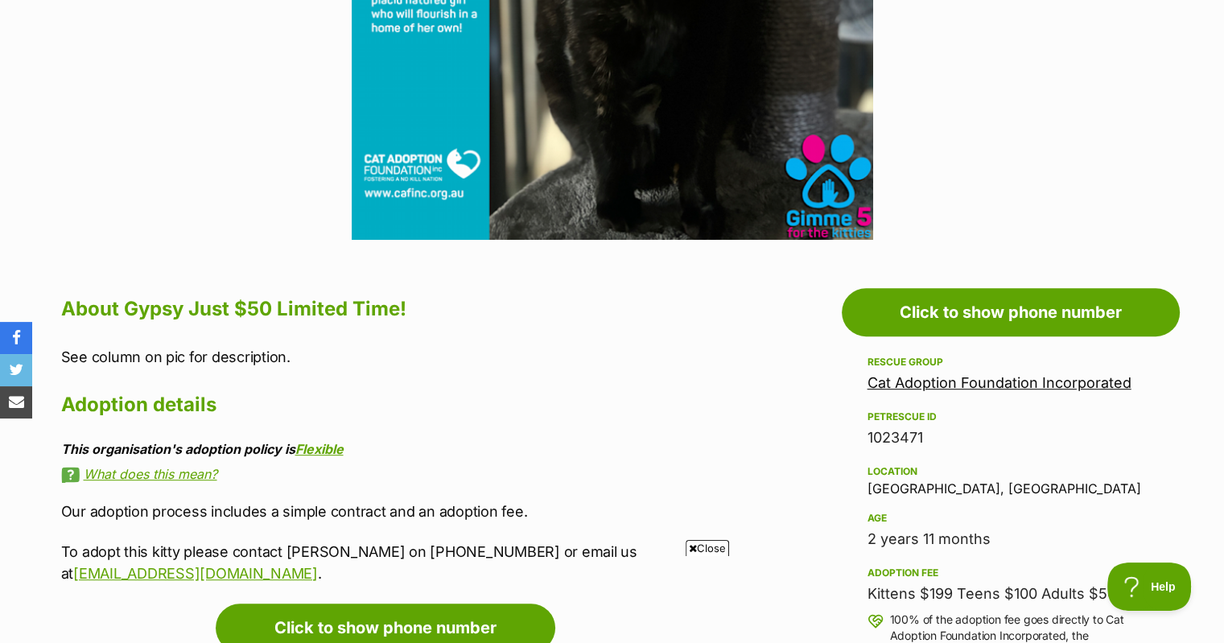
scroll to position [724, 0]
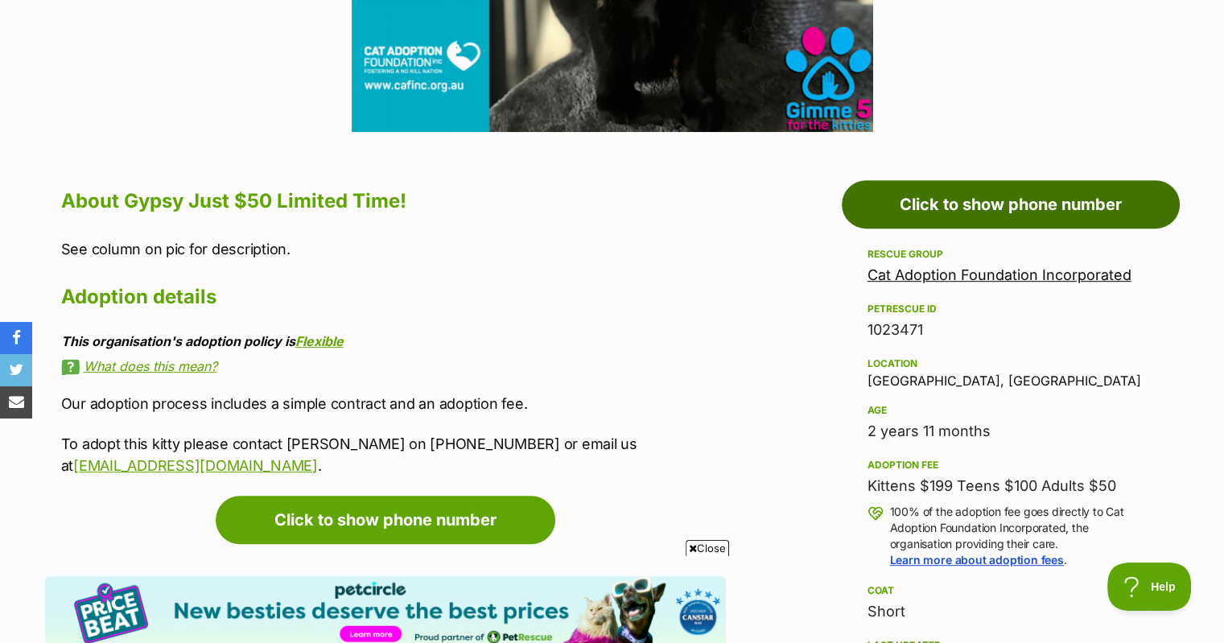
click at [1036, 200] on link "Click to show phone number" at bounding box center [1011, 204] width 338 height 48
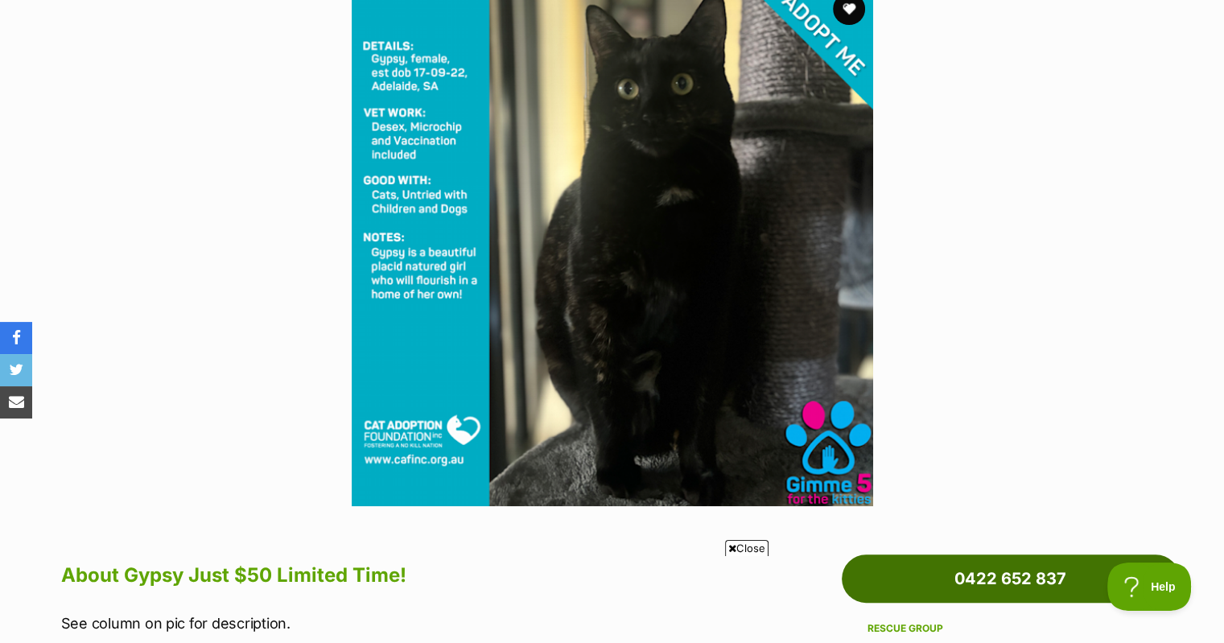
scroll to position [316, 0]
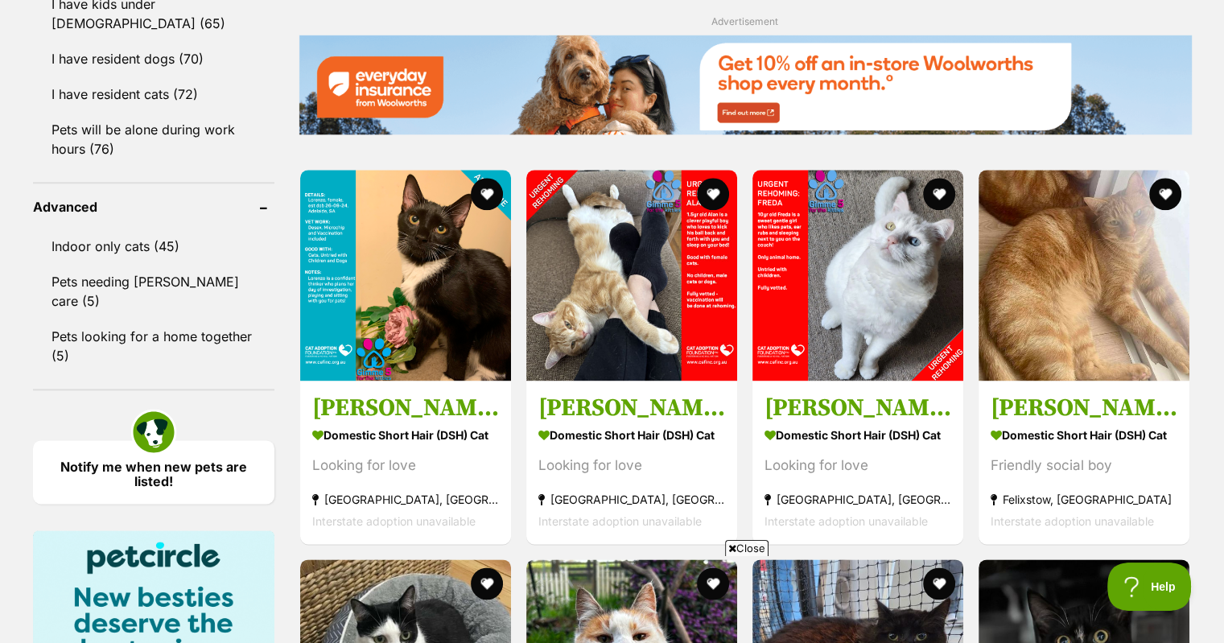
click at [592, 351] on img at bounding box center [631, 275] width 211 height 211
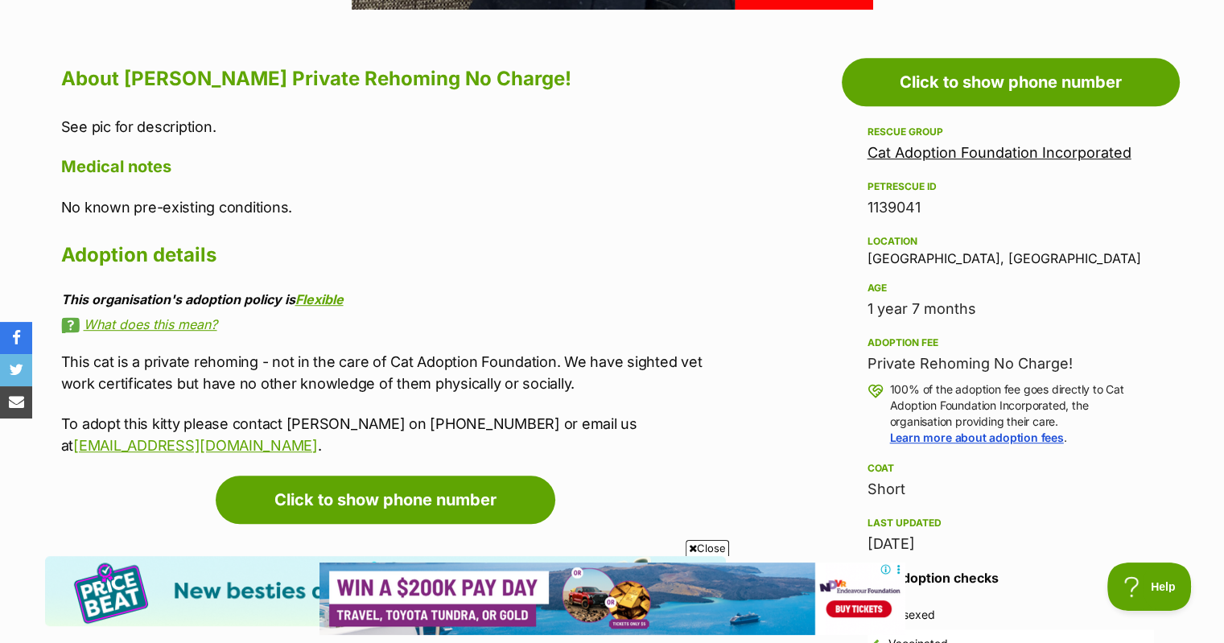
scroll to position [885, 0]
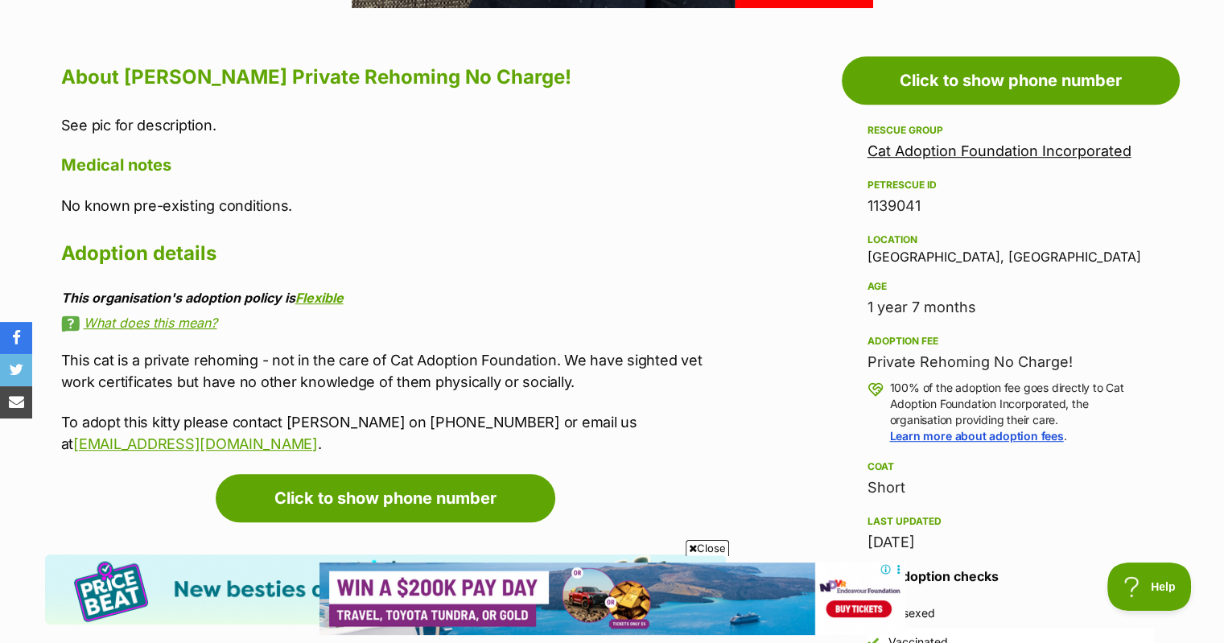
click at [318, 435] on link "[EMAIL_ADDRESS][DOMAIN_NAME]" at bounding box center [195, 443] width 245 height 17
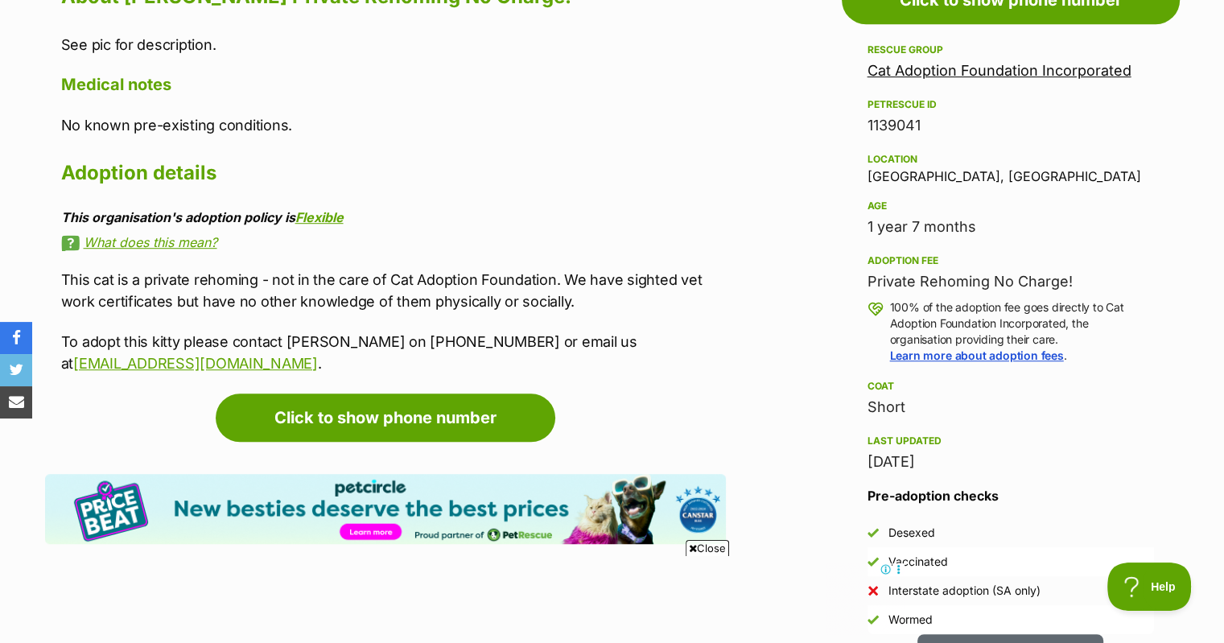
scroll to position [0, 0]
click at [73, 355] on link "info@cafinc.org.au" at bounding box center [195, 363] width 245 height 17
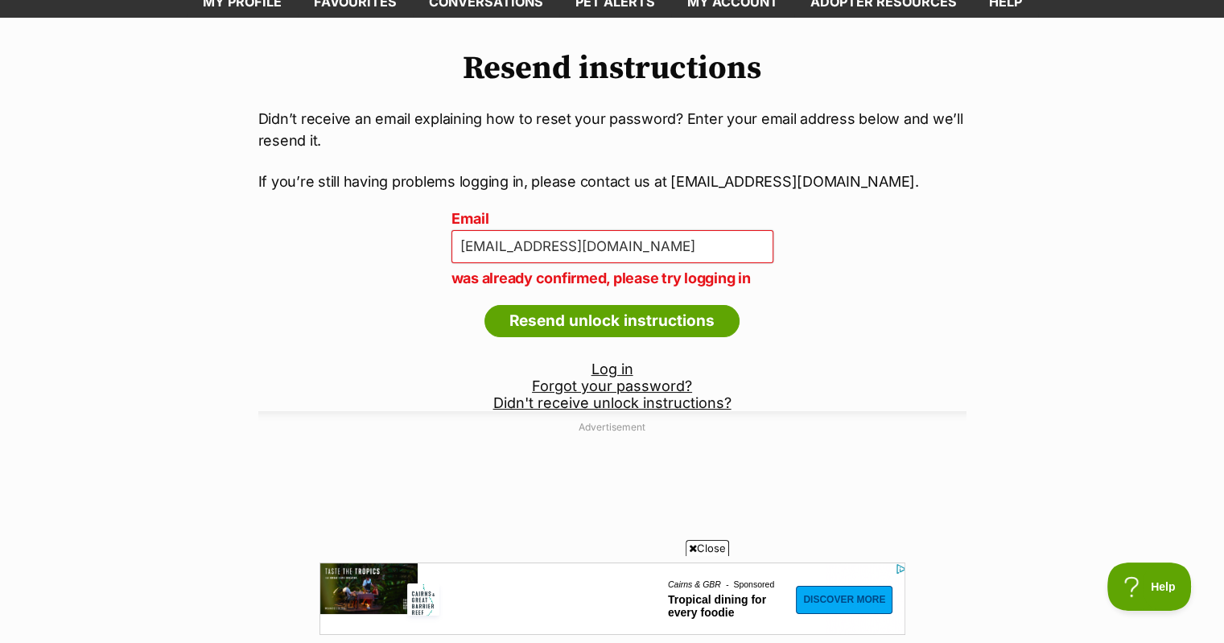
scroll to position [80, 0]
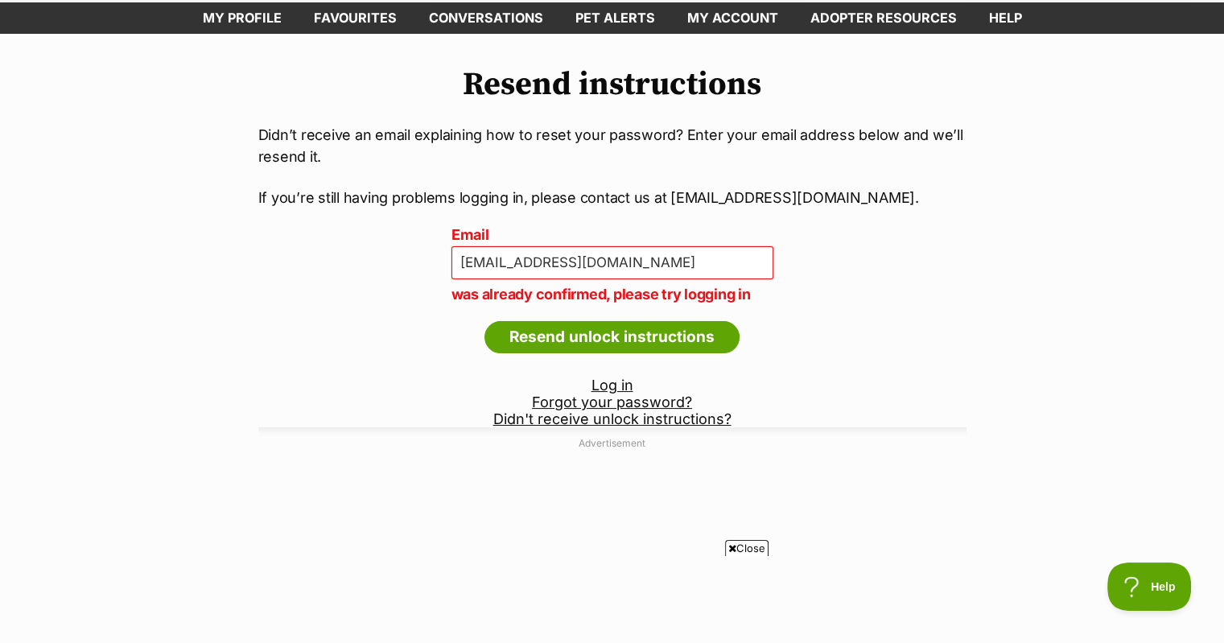
click at [638, 335] on input "Resend unlock instructions" at bounding box center [612, 337] width 255 height 32
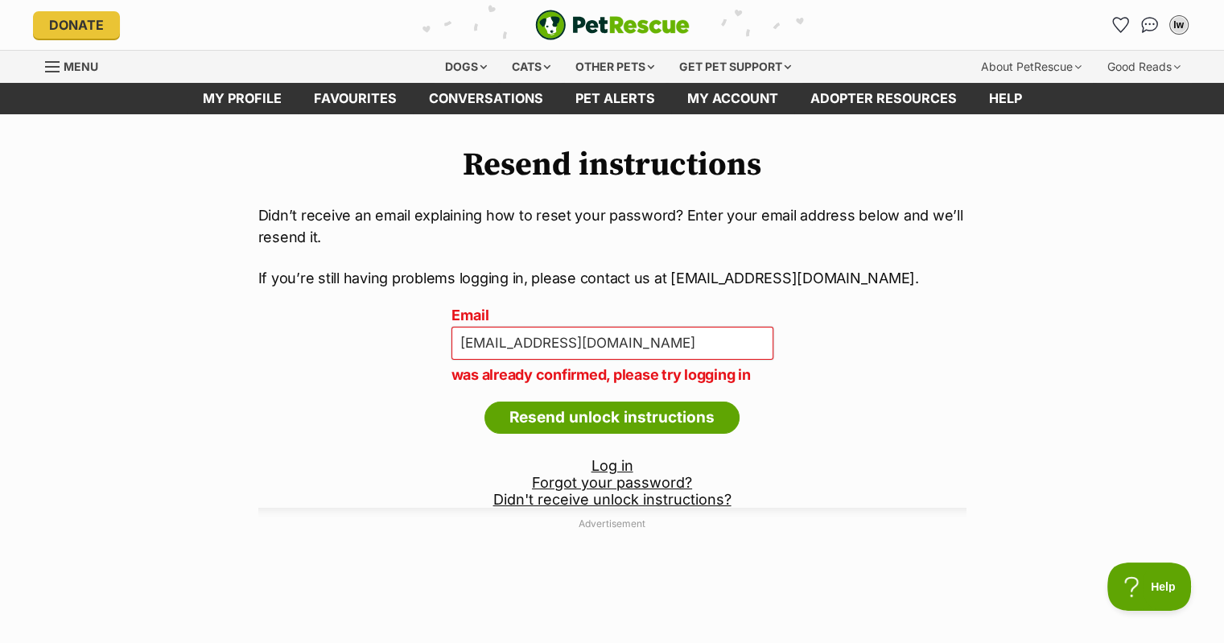
click at [52, 66] on span "Menu" at bounding box center [52, 67] width 14 height 2
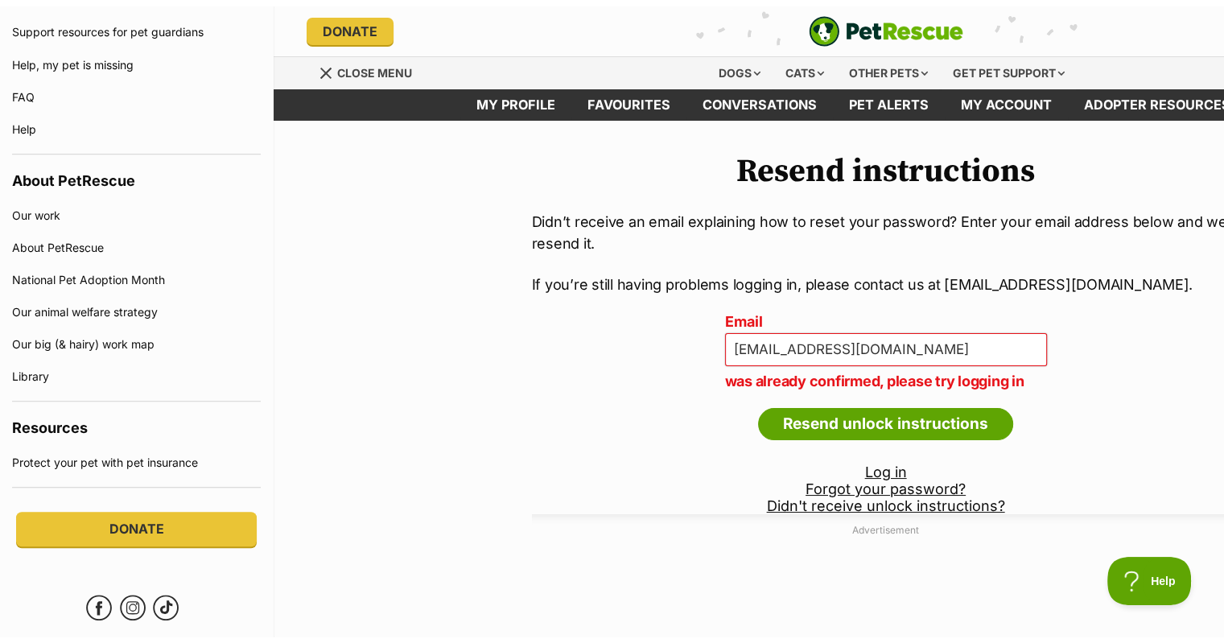
scroll to position [1046, 0]
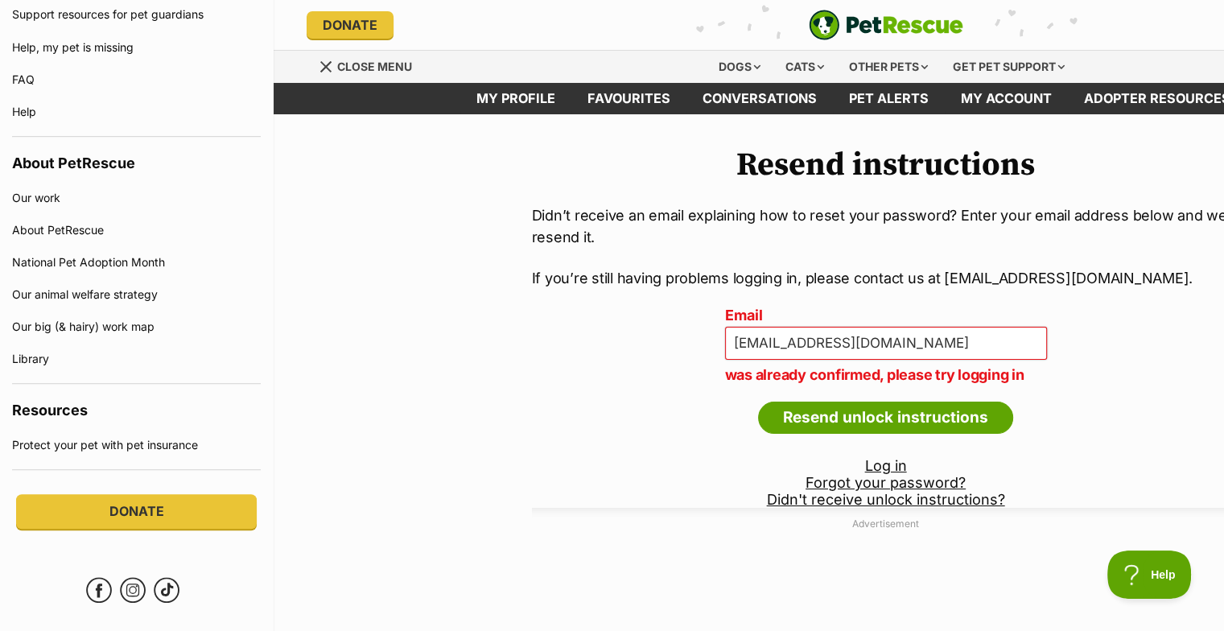
click at [536, 415] on div "Resend instructions Didn’t receive an email explaining how to reset your passwo…" at bounding box center [886, 451] width 757 height 609
click at [321, 64] on div "Menu" at bounding box center [327, 66] width 16 height 13
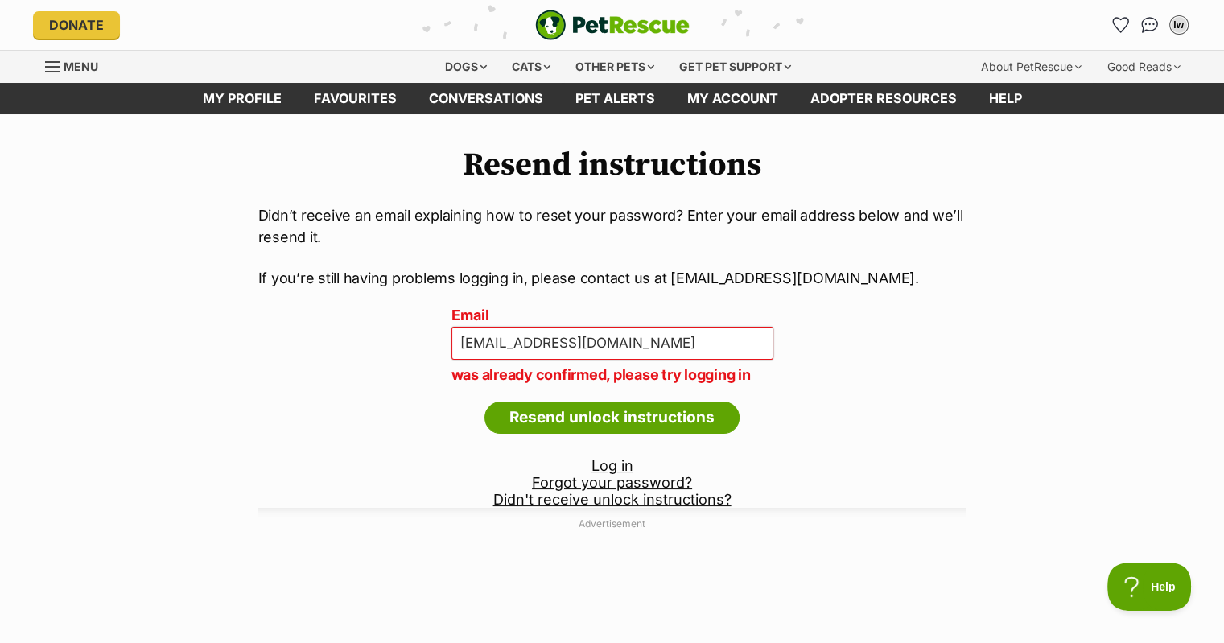
scroll to position [0, 0]
click at [270, 99] on link "My profile" at bounding box center [242, 98] width 111 height 31
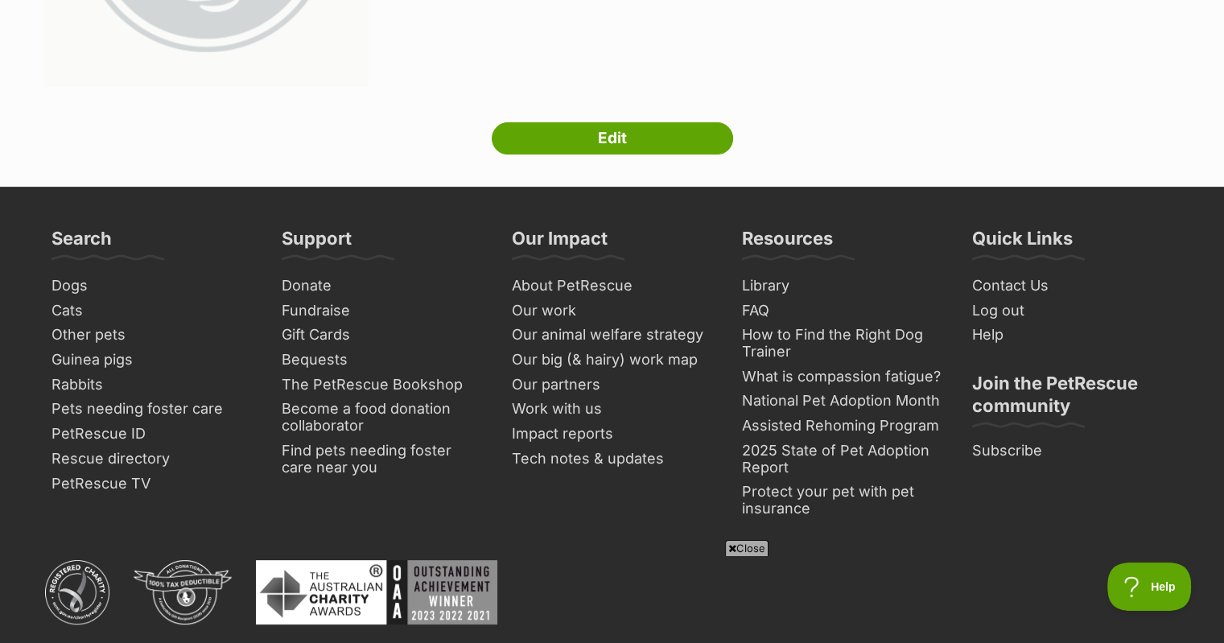
scroll to position [407, 0]
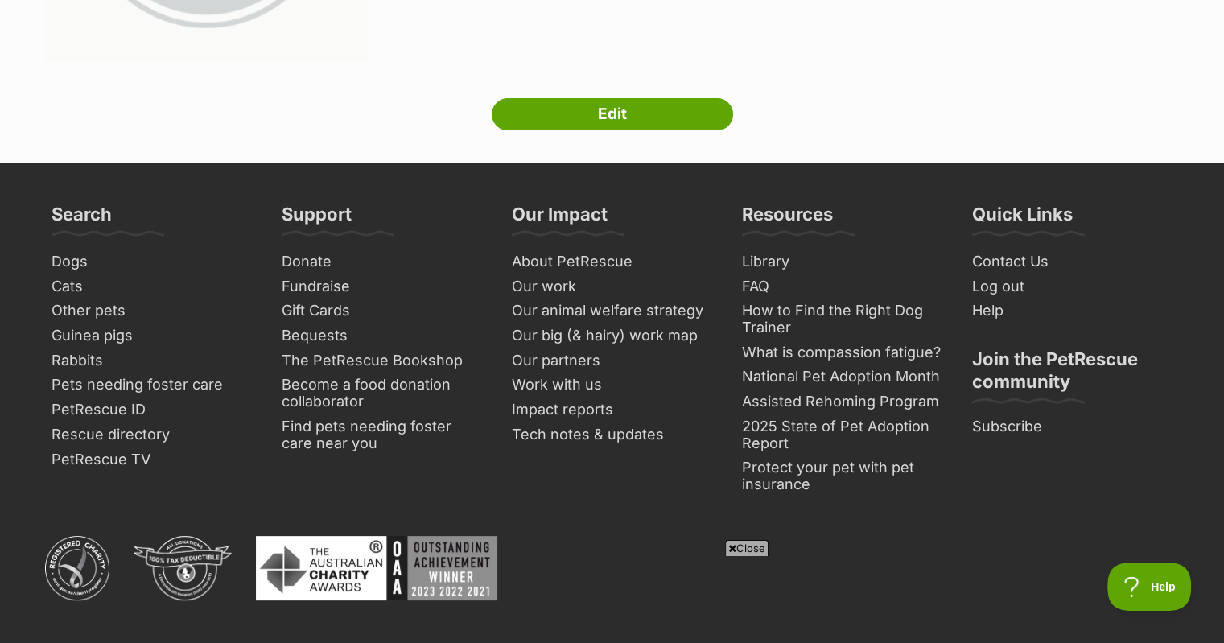
click at [989, 261] on link "Contact Us" at bounding box center [1073, 262] width 214 height 25
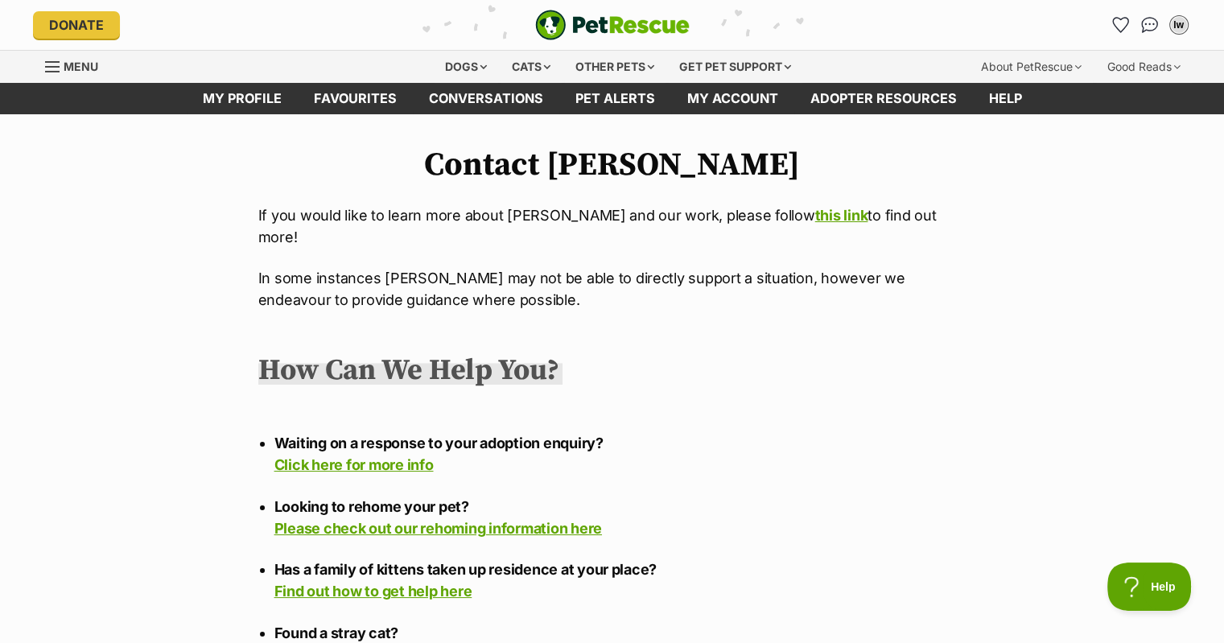
click at [740, 101] on link "My account" at bounding box center [732, 98] width 123 height 31
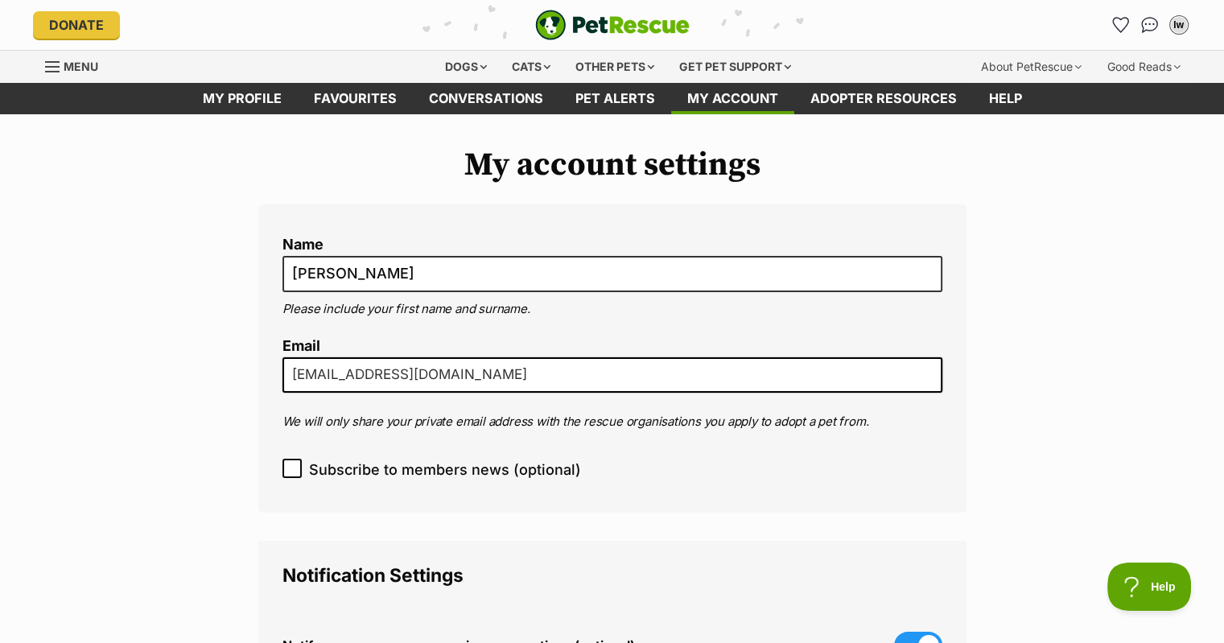
click at [58, 66] on span "Menu" at bounding box center [52, 67] width 14 height 2
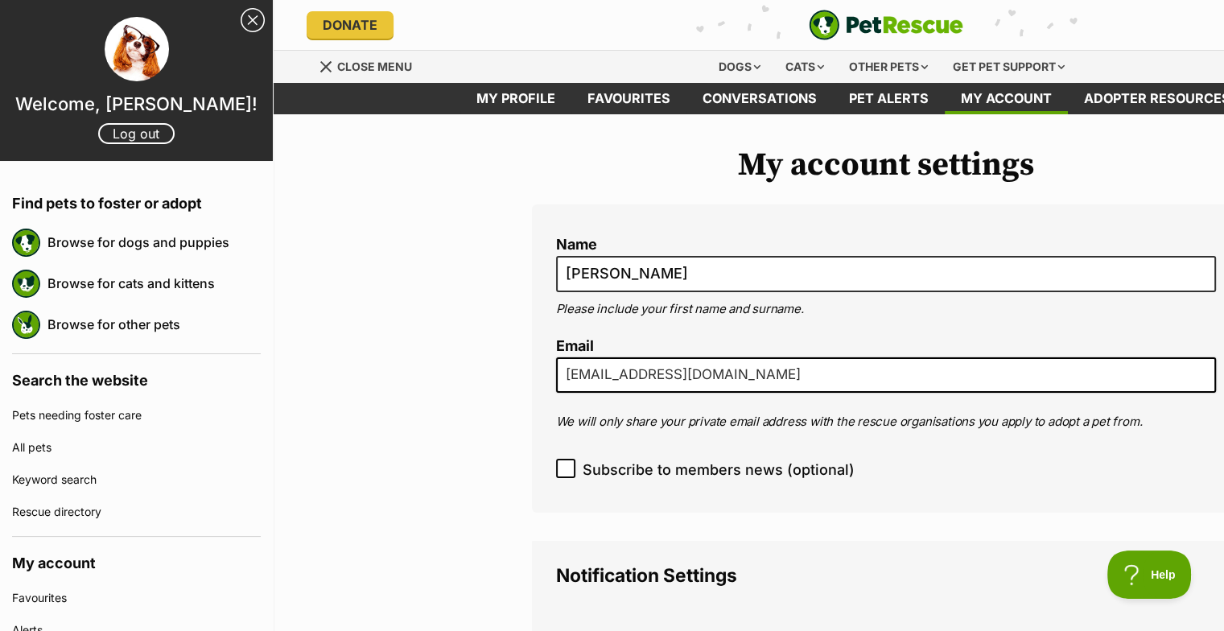
click at [191, 283] on link "Browse for cats and kittens" at bounding box center [153, 283] width 213 height 34
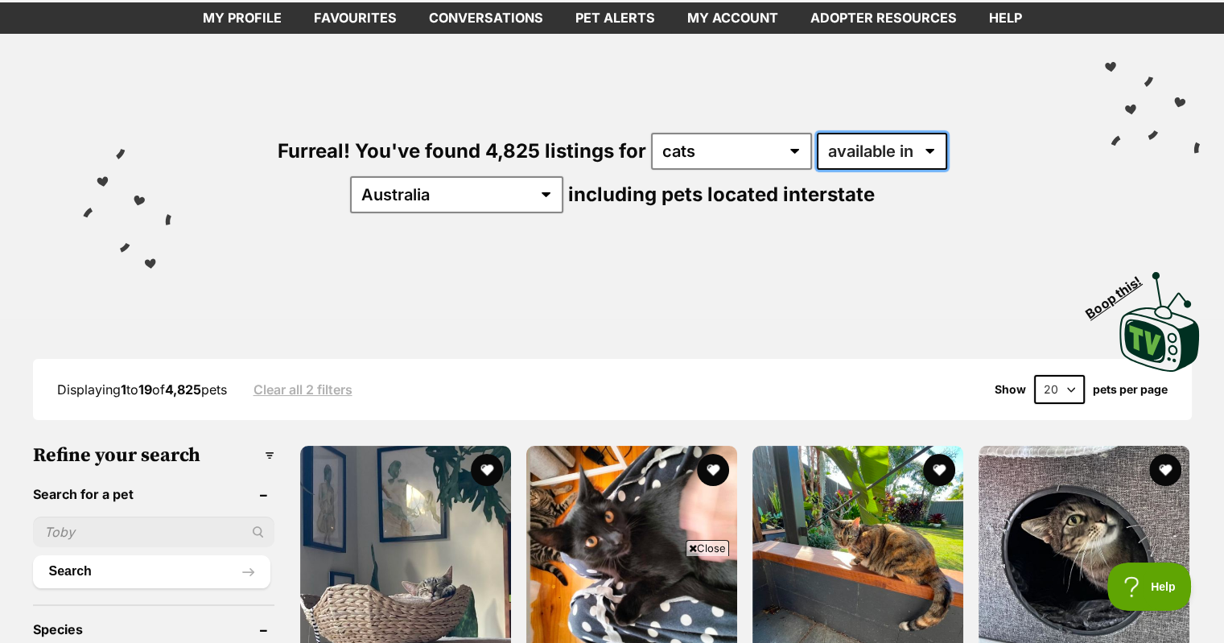
click at [871, 154] on select "available in located in" at bounding box center [882, 151] width 130 height 37
select select "disabled"
click at [817, 133] on select "available in located in" at bounding box center [882, 151] width 130 height 37
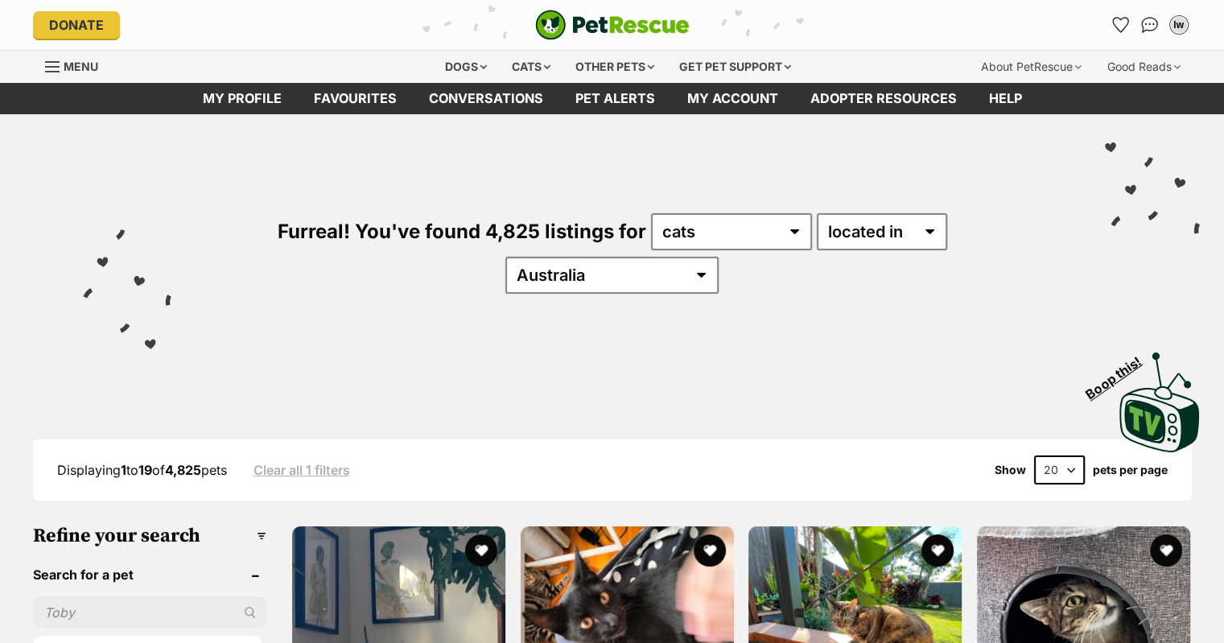
select select "SA"
click at [719, 257] on select "Australia ACT NSW NT QLD SA TAS VIC WA" at bounding box center [612, 275] width 213 height 37
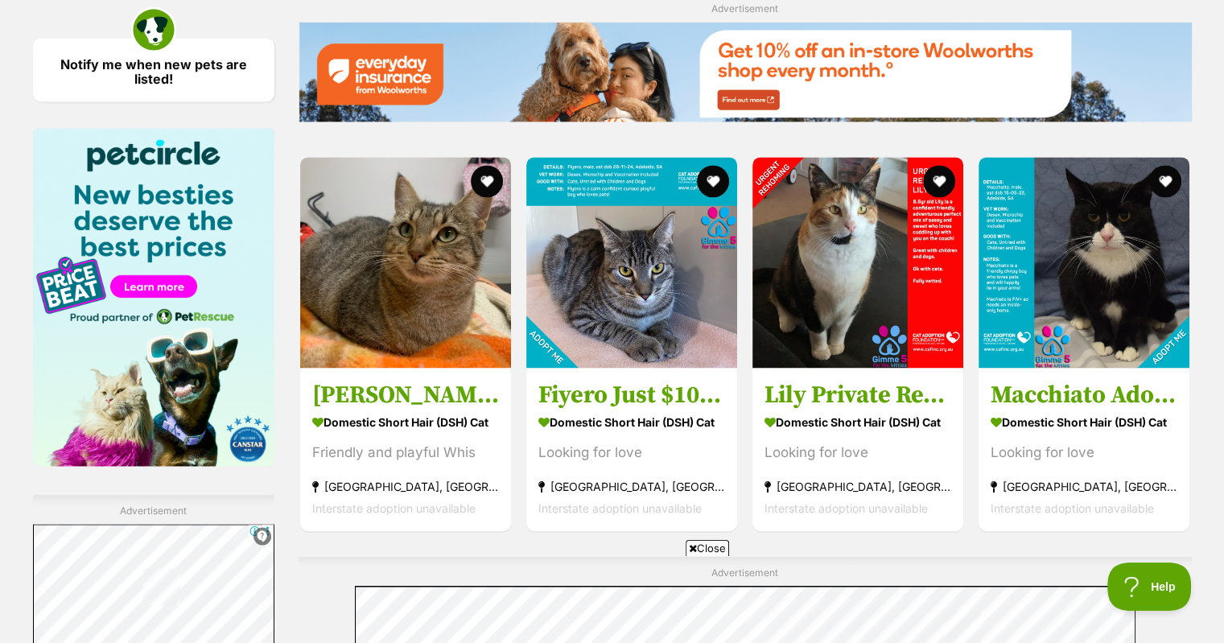
scroll to position [2817, 0]
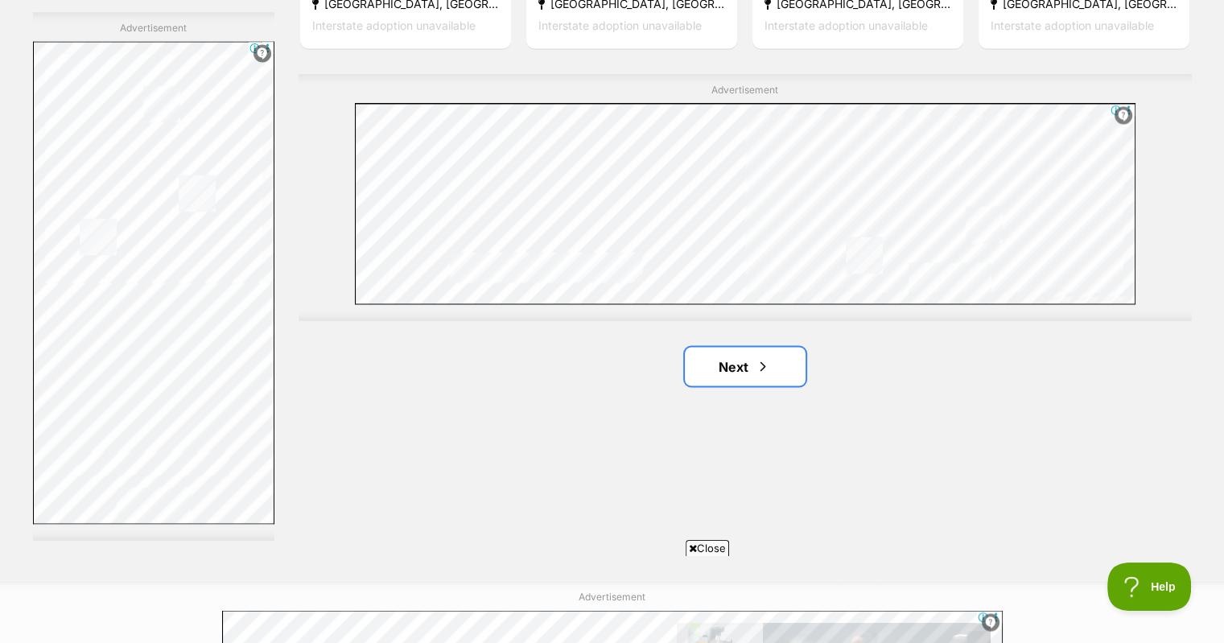
click at [762, 365] on span "Next page" at bounding box center [763, 366] width 16 height 19
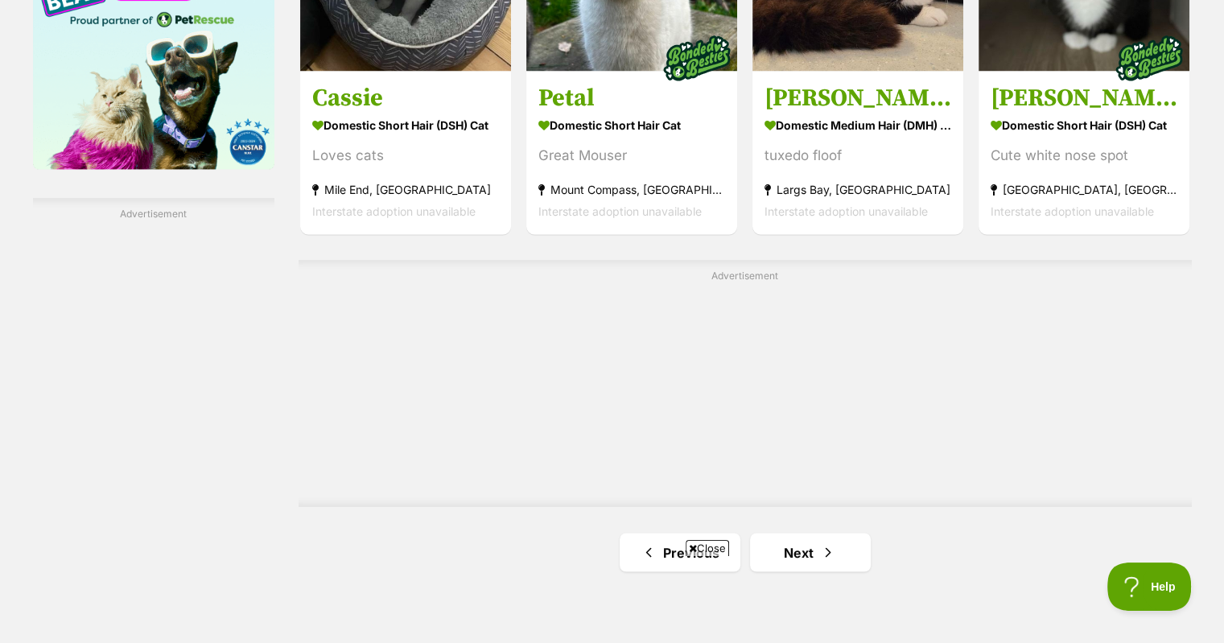
scroll to position [2637, 0]
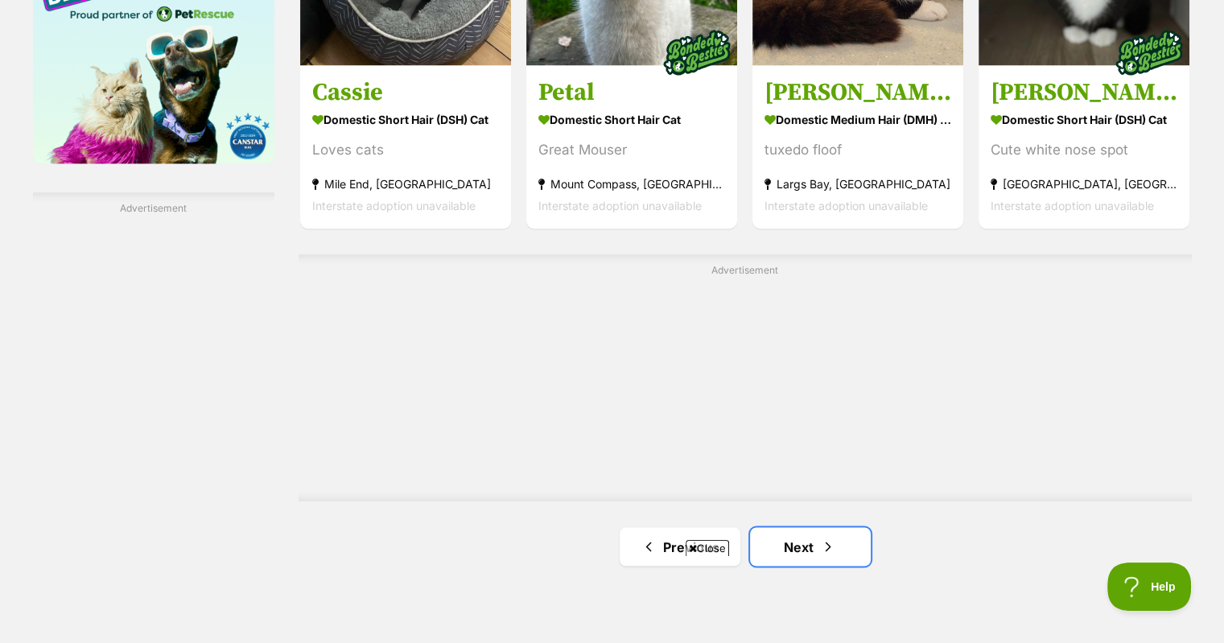
click at [816, 543] on link "Next" at bounding box center [810, 546] width 121 height 39
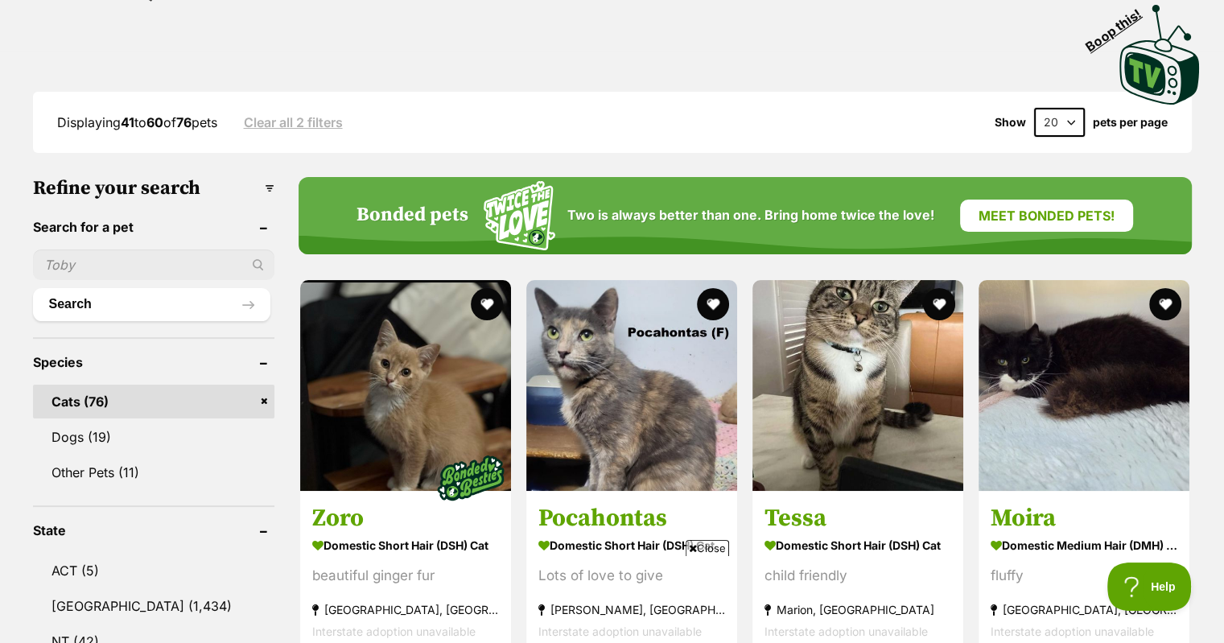
scroll to position [161, 0]
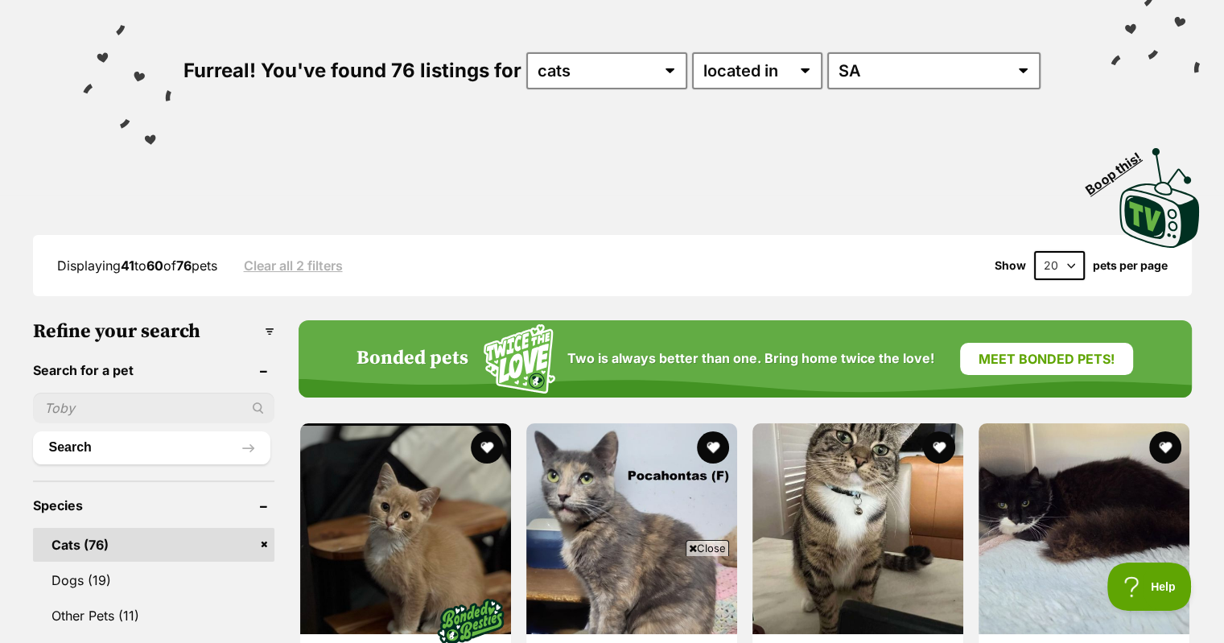
click at [104, 400] on input "text" at bounding box center [153, 408] width 241 height 31
click at [248, 445] on button "Search" at bounding box center [151, 447] width 237 height 32
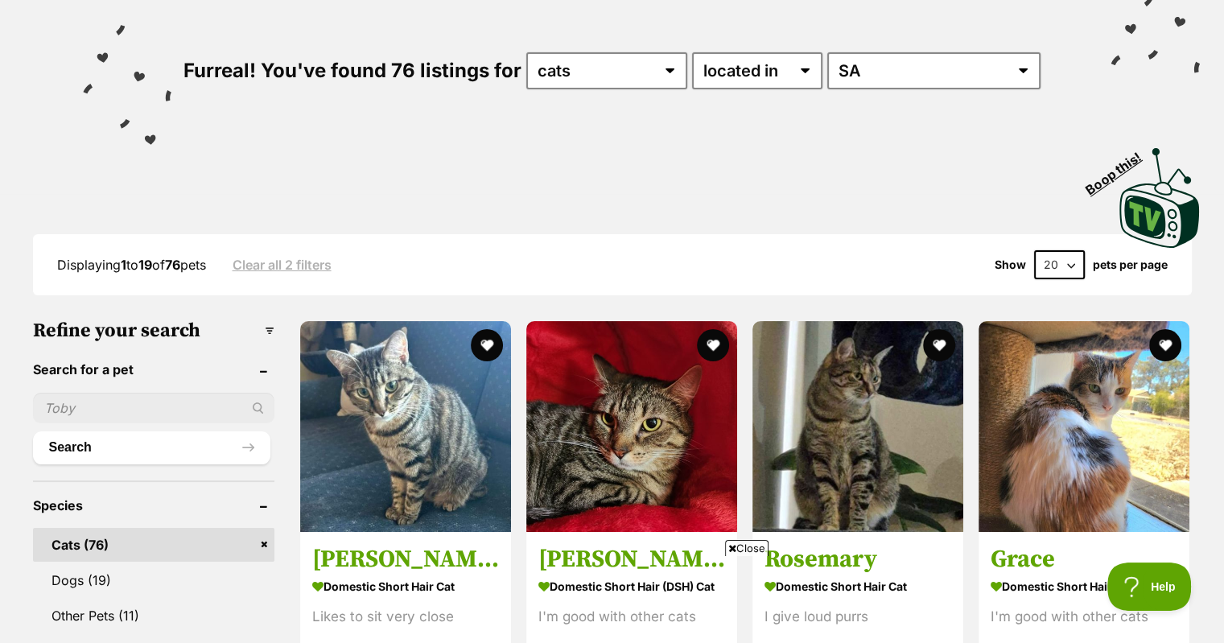
click at [64, 440] on button "Search" at bounding box center [151, 447] width 237 height 32
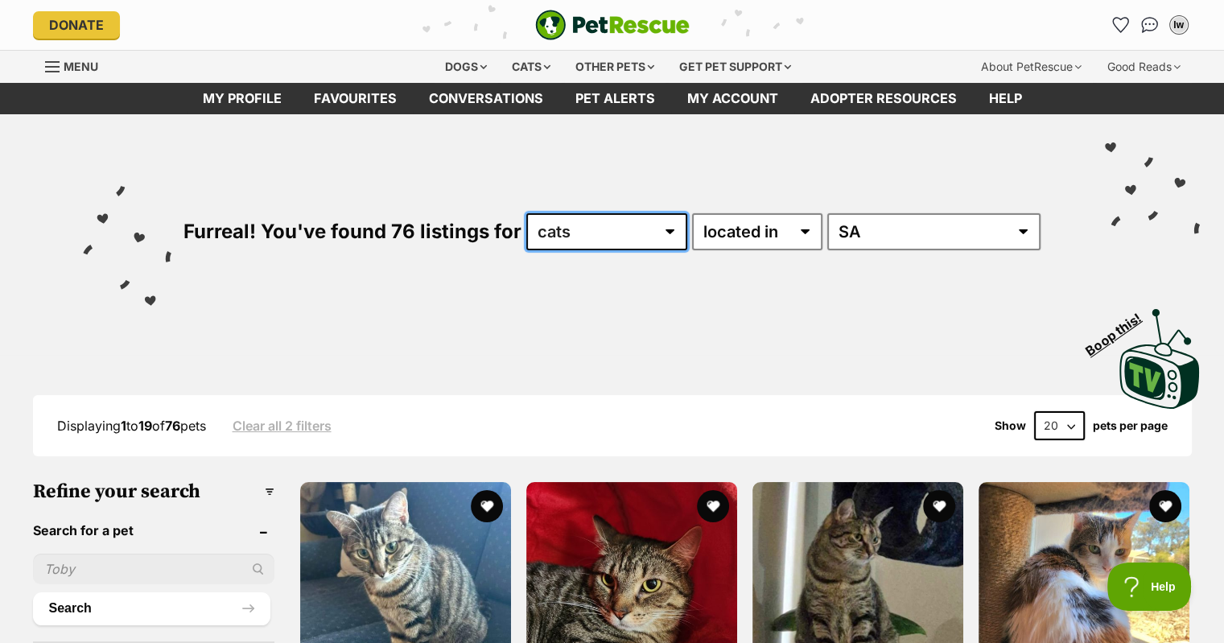
click at [687, 231] on select "any type of pet cats dogs other pets" at bounding box center [606, 231] width 161 height 37
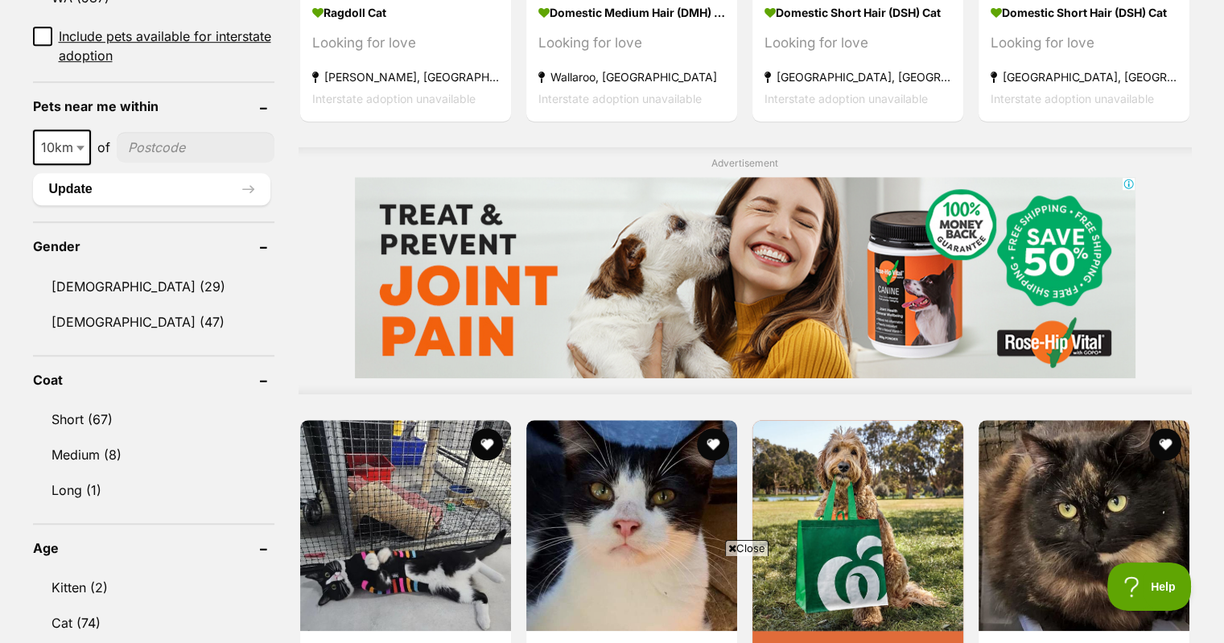
scroll to position [1127, 0]
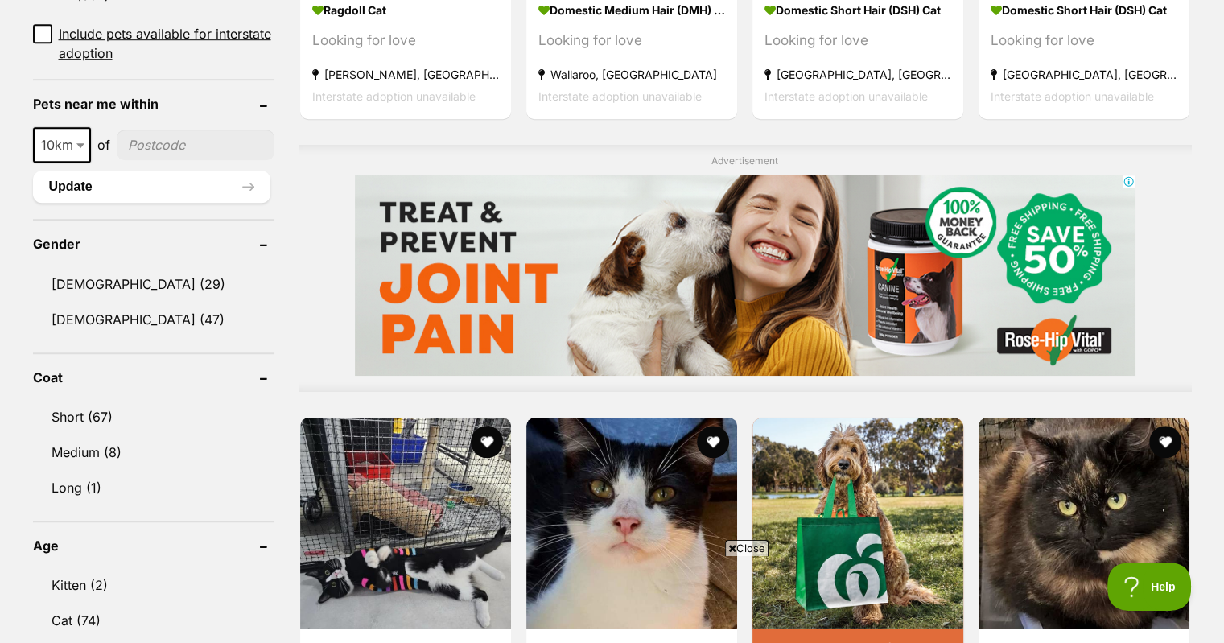
click at [53, 274] on link "[DEMOGRAPHIC_DATA] (29)" at bounding box center [153, 284] width 241 height 34
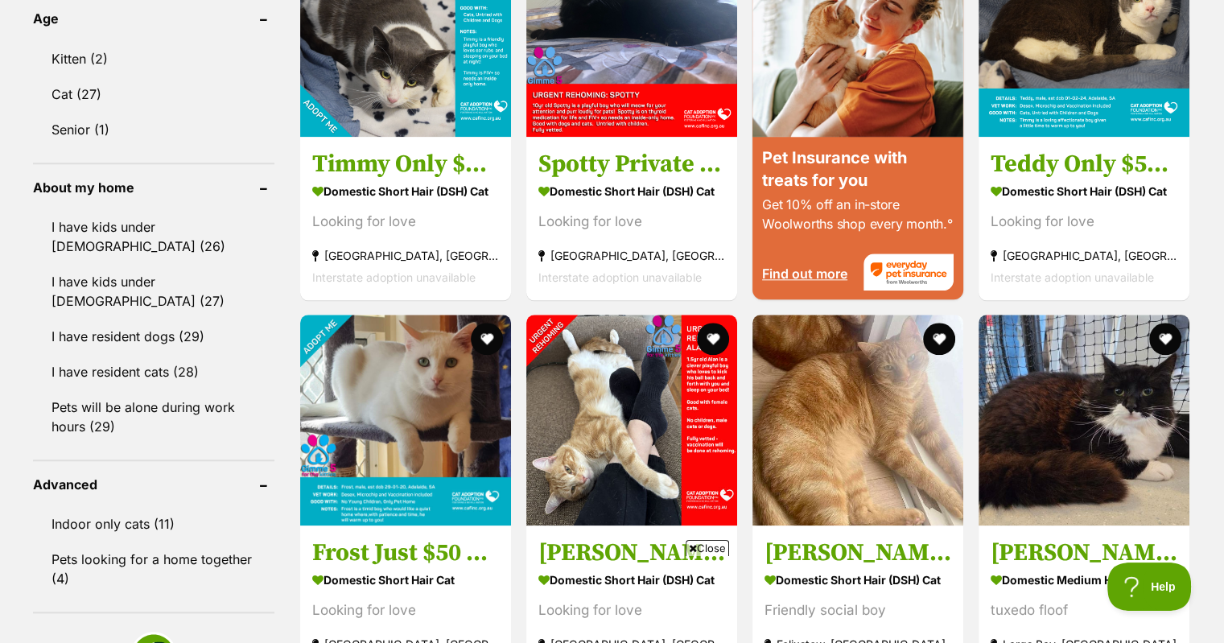
scroll to position [1690, 0]
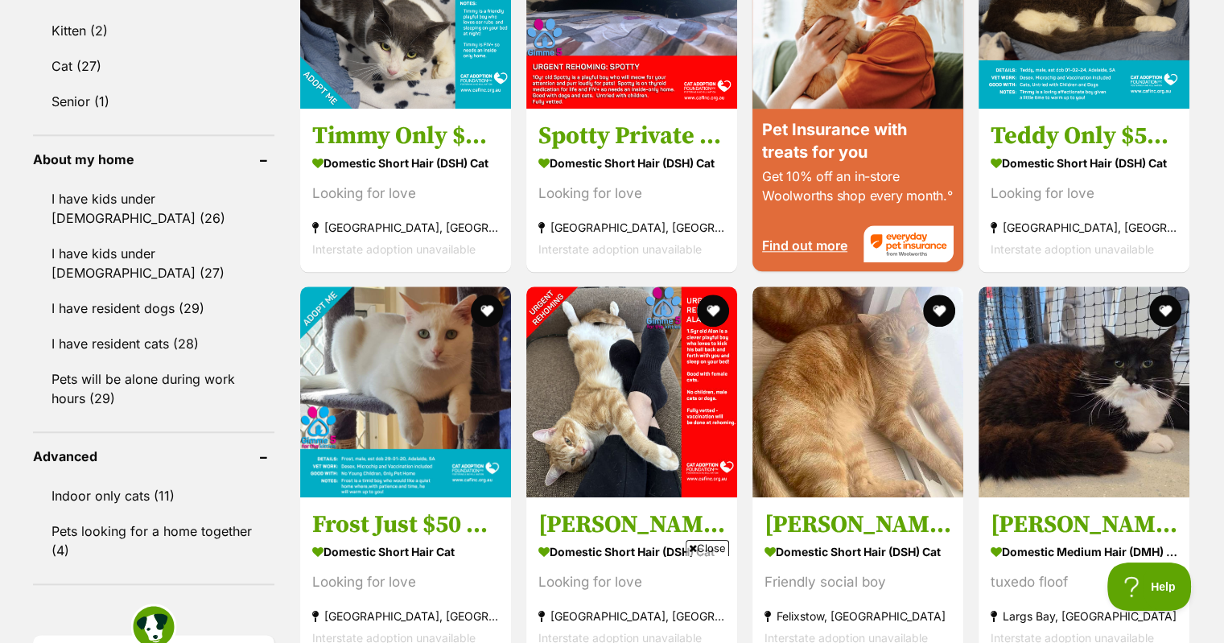
click at [622, 421] on img at bounding box center [631, 392] width 211 height 211
